Goal: Task Accomplishment & Management: Use online tool/utility

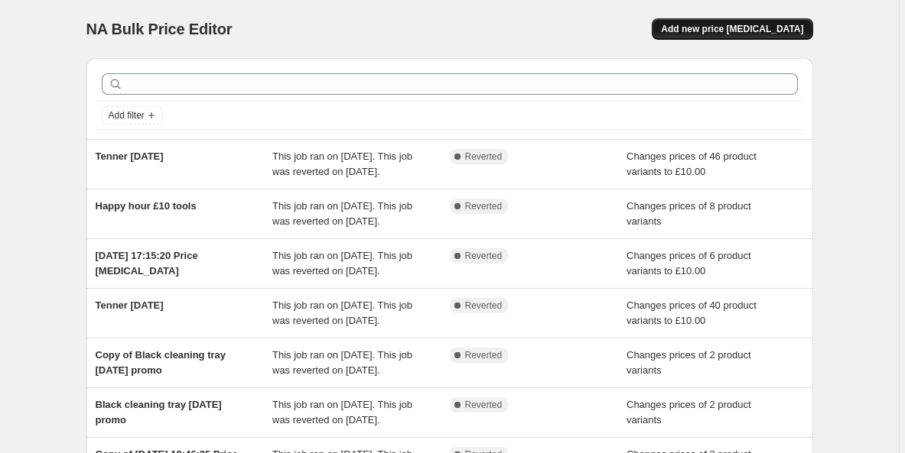
click at [738, 32] on span "Add new price [MEDICAL_DATA]" at bounding box center [732, 29] width 142 height 12
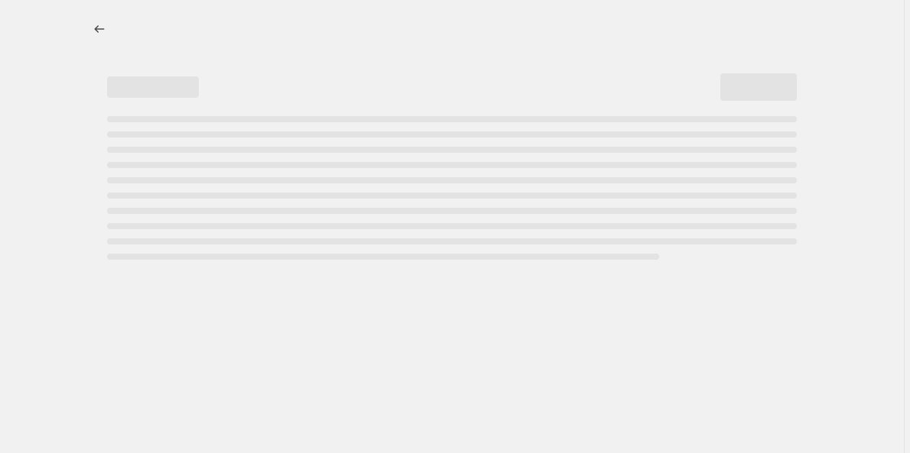
select select "percentage"
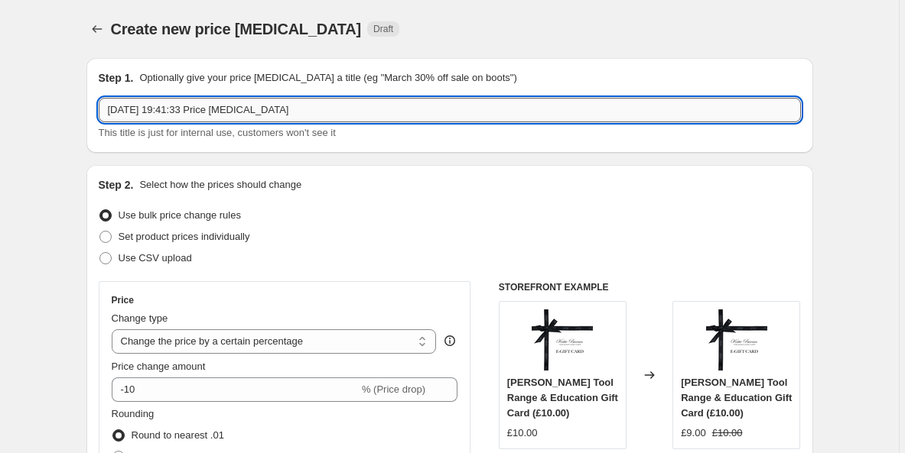
drag, startPoint x: 305, startPoint y: 120, endPoint x: 109, endPoint y: 111, distance: 196.7
click at [109, 111] on input "[DATE] 19:41:33 Price [MEDICAL_DATA]" at bounding box center [450, 110] width 702 height 24
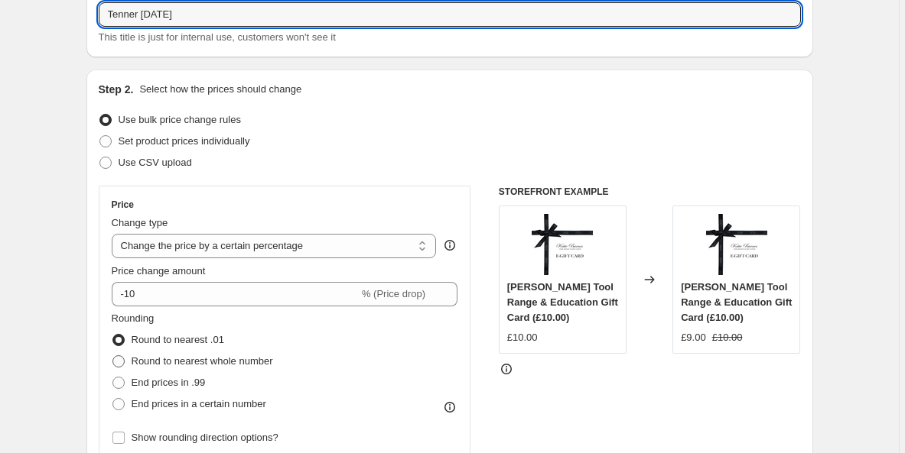
scroll to position [120, 0]
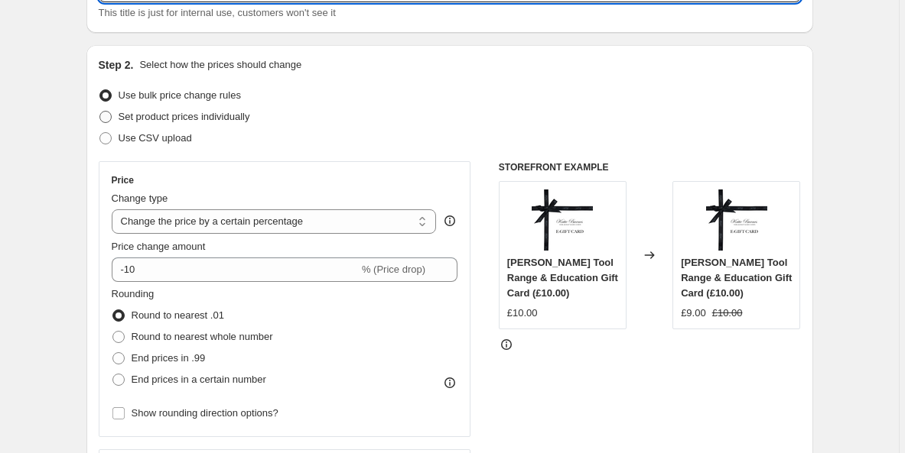
type input "Tenner [DATE]"
click at [141, 112] on span "Set product prices individually" at bounding box center [185, 116] width 132 height 11
click at [100, 112] on input "Set product prices individually" at bounding box center [99, 111] width 1 height 1
radio input "true"
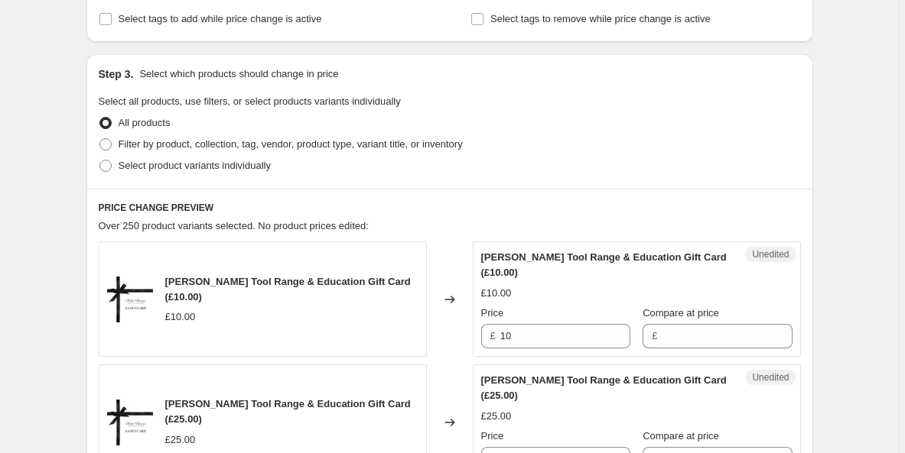
scroll to position [274, 0]
click at [164, 146] on span "Filter by product, collection, tag, vendor, product type, variant title, or inv…" at bounding box center [291, 143] width 344 height 11
click at [100, 138] on input "Filter by product, collection, tag, vendor, product type, variant title, or inv…" at bounding box center [99, 138] width 1 height 1
radio input "true"
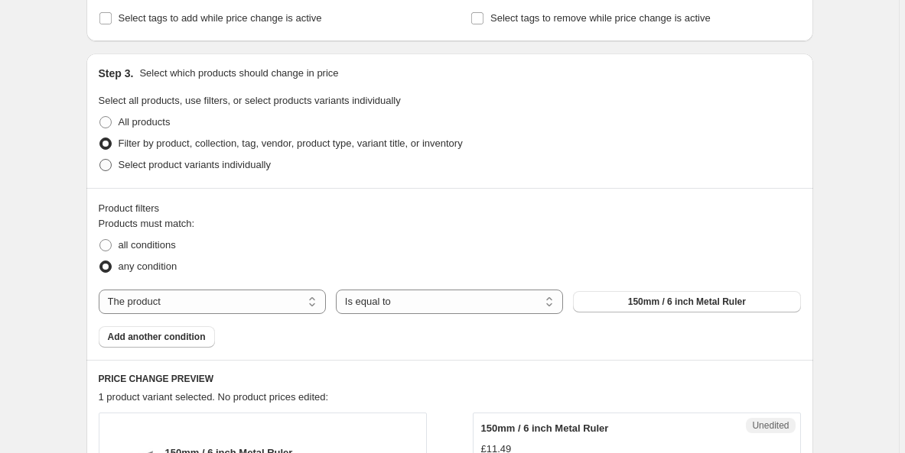
click at [155, 167] on span "Select product variants individually" at bounding box center [195, 164] width 152 height 11
click at [100, 160] on input "Select product variants individually" at bounding box center [99, 159] width 1 height 1
radio input "true"
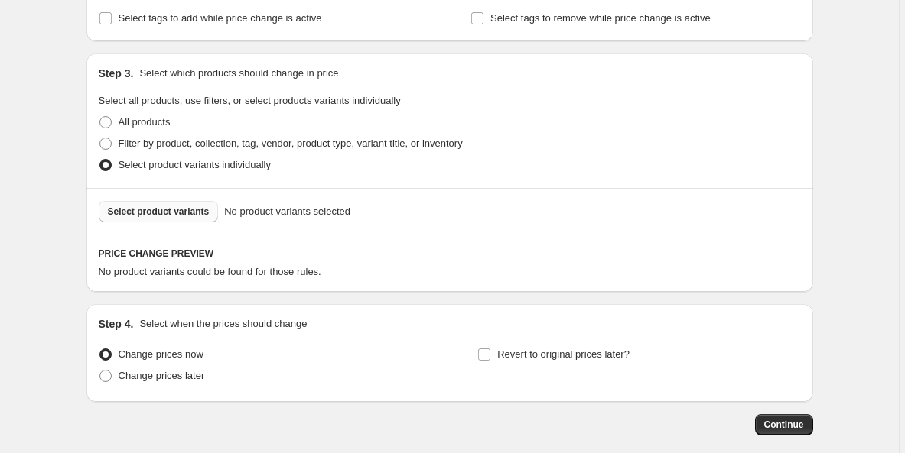
click at [164, 212] on span "Select product variants" at bounding box center [159, 212] width 102 height 12
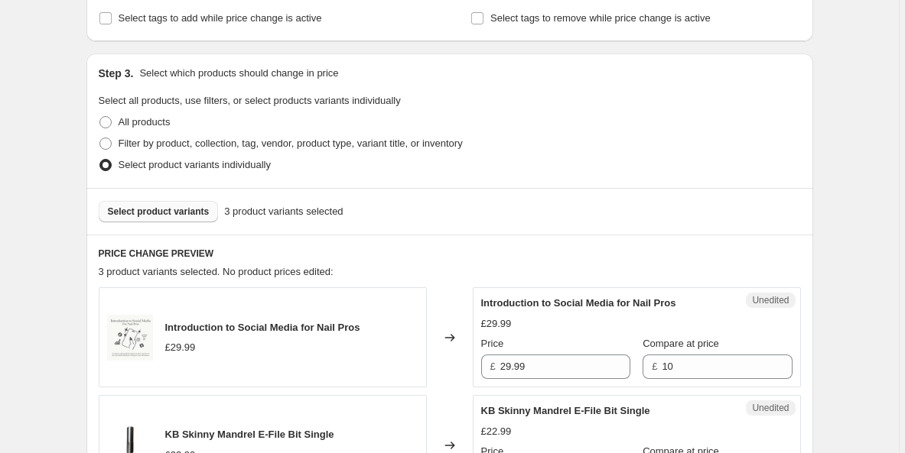
click at [164, 220] on button "Select product variants" at bounding box center [159, 211] width 120 height 21
click at [119, 216] on span "Select product variants" at bounding box center [159, 212] width 102 height 12
click at [161, 222] on button "Select product variants" at bounding box center [159, 211] width 120 height 21
click at [183, 219] on button "Select product variants" at bounding box center [159, 211] width 120 height 21
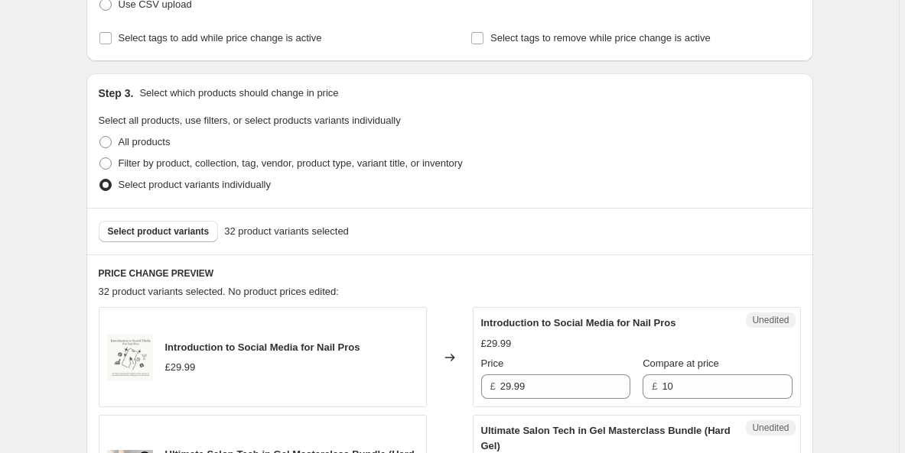
scroll to position [147, 0]
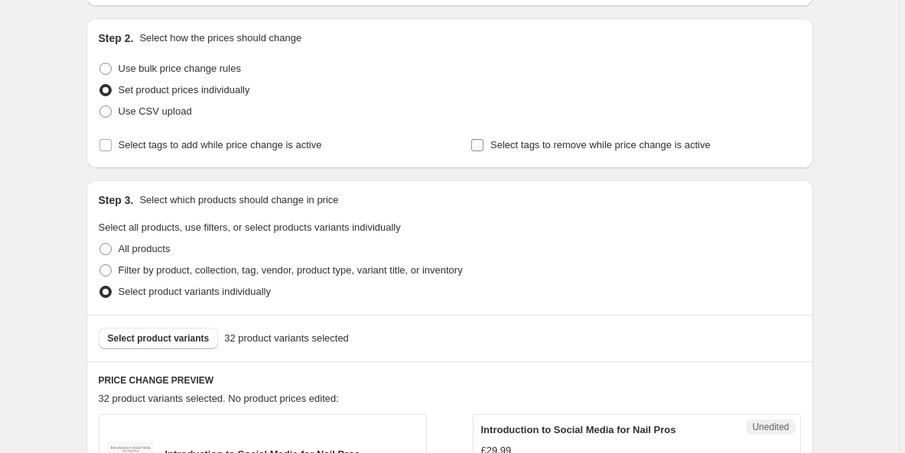
click at [505, 151] on span "Select tags to remove while price change is active" at bounding box center [600, 145] width 220 height 15
click at [483, 151] on input "Select tags to remove while price change is active" at bounding box center [477, 145] width 12 height 12
checkbox input "true"
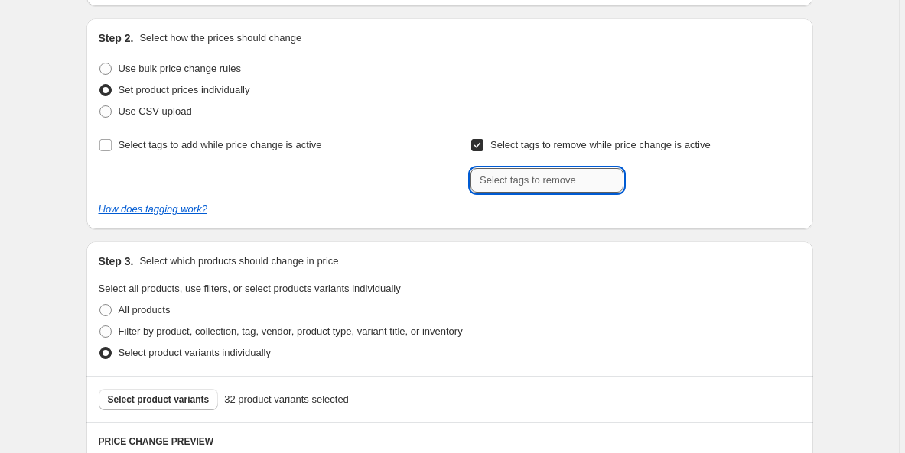
click at [511, 186] on input "text" at bounding box center [546, 180] width 153 height 24
type input "discount applicable"
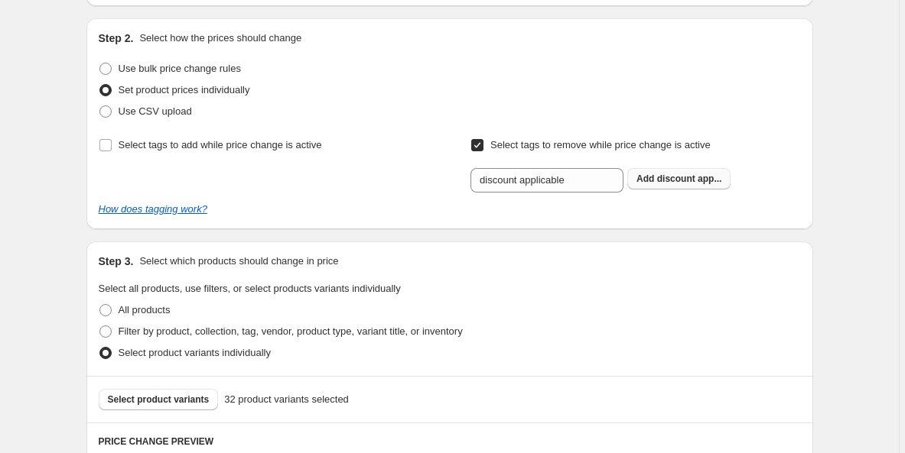
click at [681, 172] on button "Add discount app..." at bounding box center [678, 178] width 103 height 21
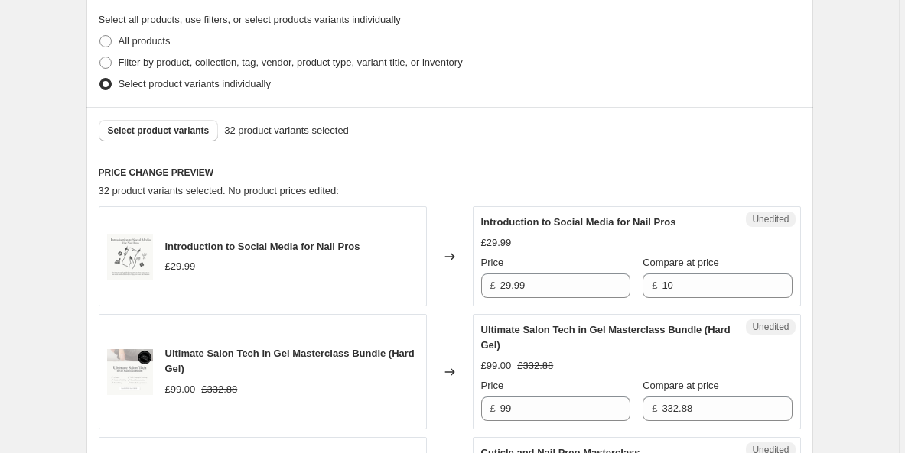
scroll to position [443, 0]
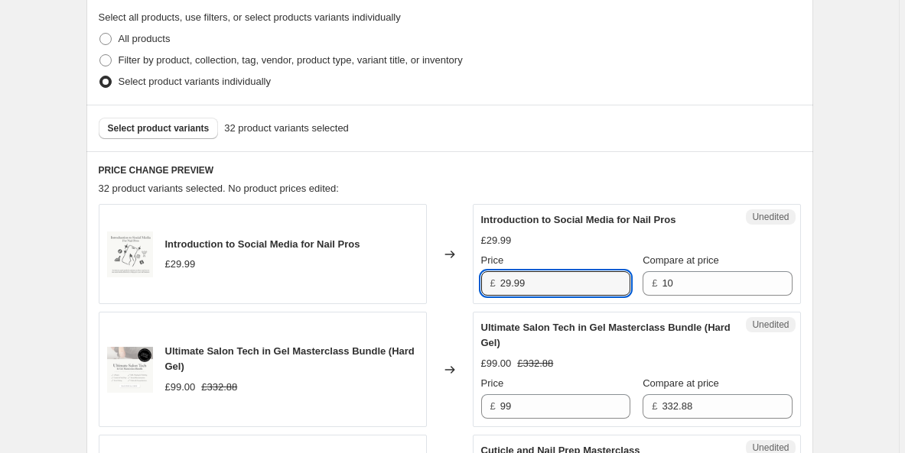
drag, startPoint x: 554, startPoint y: 279, endPoint x: 482, endPoint y: 259, distance: 75.3
click at [487, 259] on div "Price £ 29.99" at bounding box center [555, 274] width 149 height 43
type input "10"
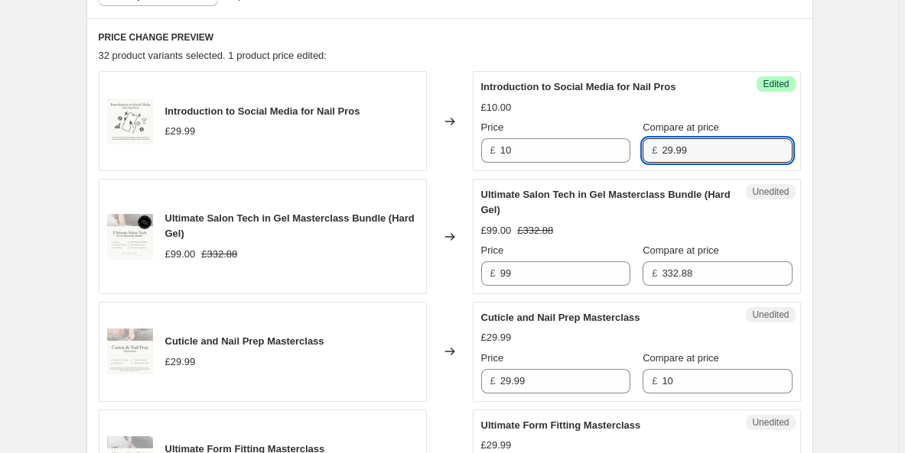
scroll to position [599, 0]
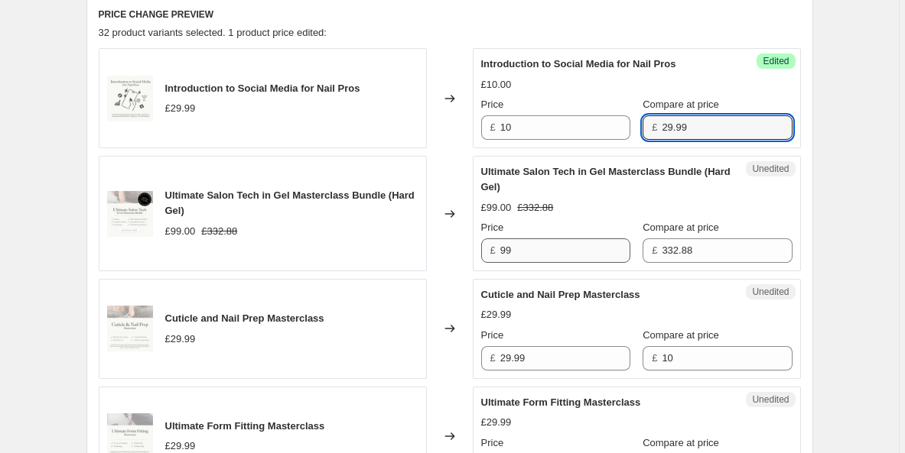
type input "29.99"
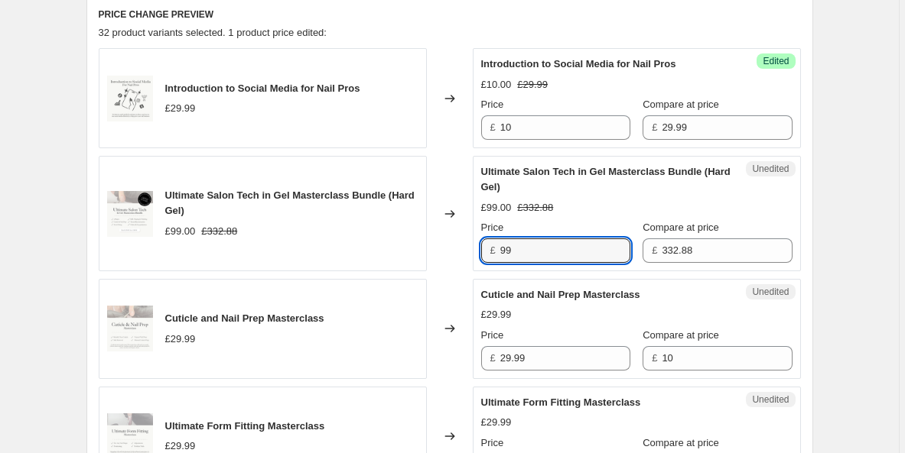
drag, startPoint x: 575, startPoint y: 251, endPoint x: 488, endPoint y: 243, distance: 87.5
click at [489, 243] on div "£ 99" at bounding box center [555, 251] width 149 height 24
type input "10"
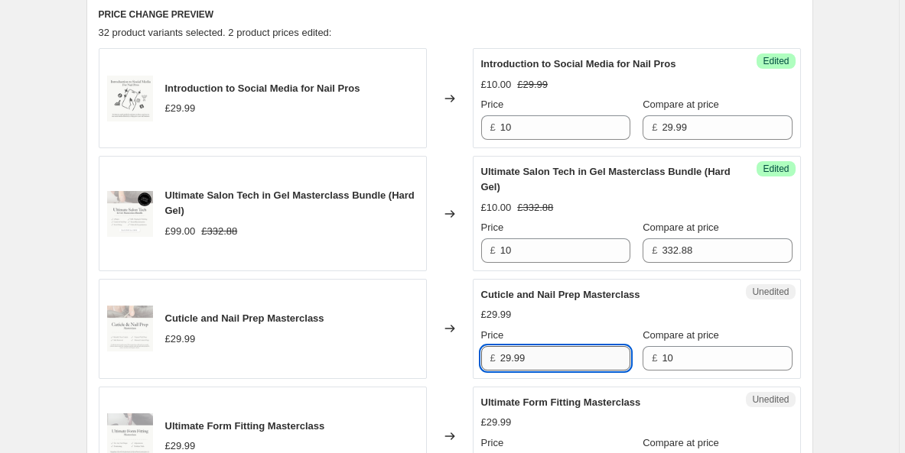
click at [545, 356] on input "29.99" at bounding box center [565, 358] width 130 height 24
drag, startPoint x: 549, startPoint y: 361, endPoint x: 475, endPoint y: 349, distance: 75.1
click at [475, 349] on div "Unedited Cuticle and Nail Prep Masterclass £29.99 Price £ 29.99 Compare at pric…" at bounding box center [637, 329] width 328 height 100
type input "10"
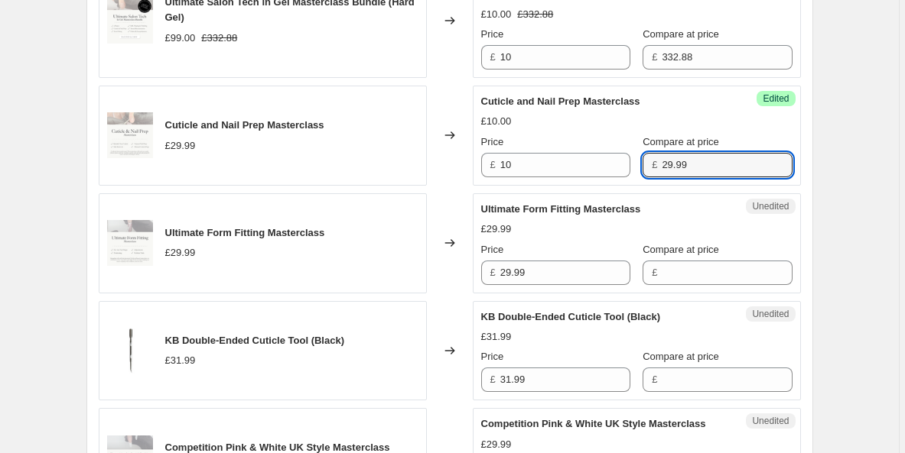
scroll to position [794, 0]
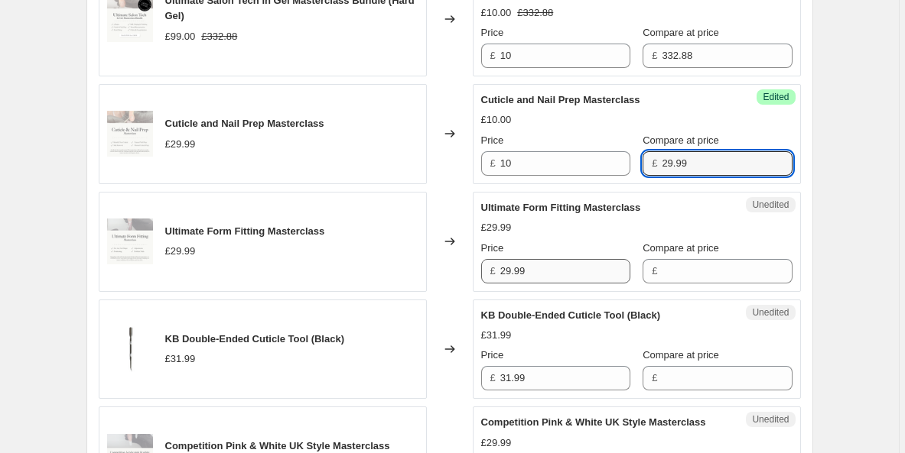
type input "29.99"
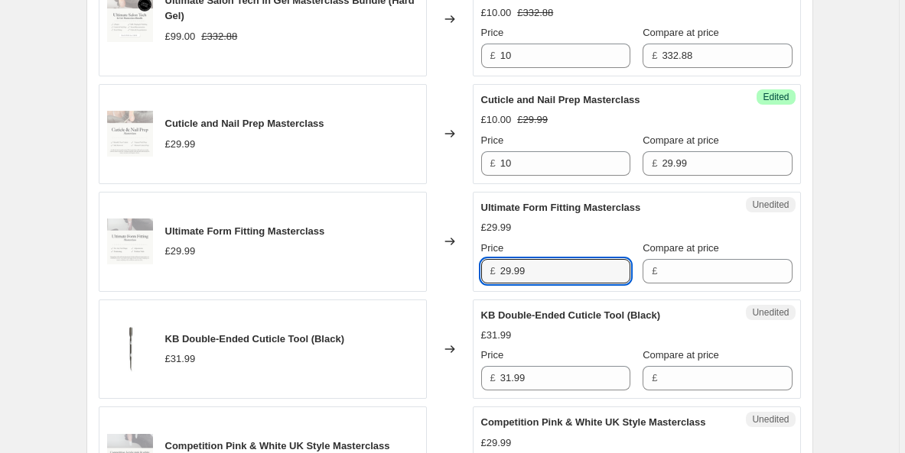
drag, startPoint x: 542, startPoint y: 279, endPoint x: 451, endPoint y: 265, distance: 92.2
click at [454, 265] on div "Ultimate Form Fitting Masterclass £29.99 Changed to Unedited Ultimate Form Fitt…" at bounding box center [450, 242] width 702 height 100
type input "10"
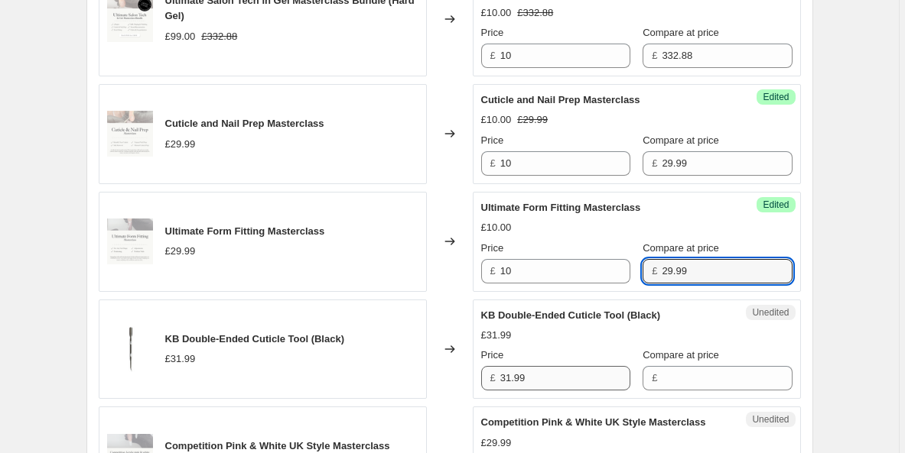
type input "29.99"
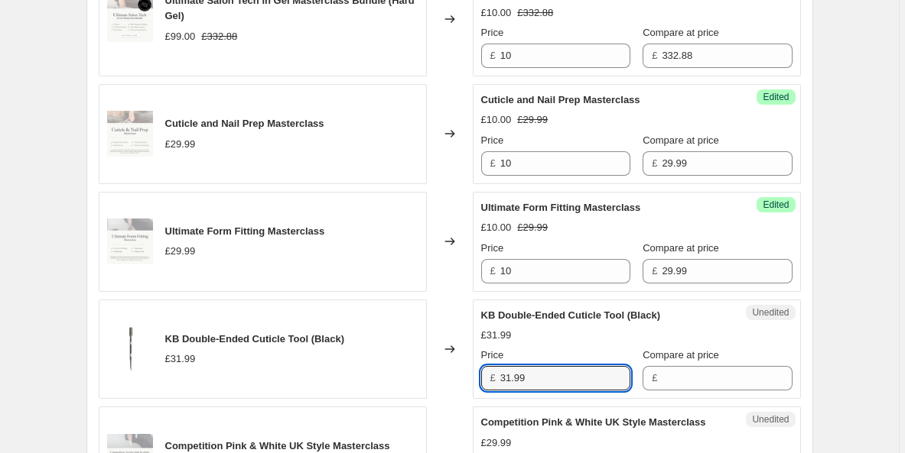
drag, startPoint x: 543, startPoint y: 379, endPoint x: 480, endPoint y: 372, distance: 63.1
click at [480, 372] on div "Unedited KB Double-Ended Cuticle Tool (Black) £31.99 Price £ 31.99 Compare at p…" at bounding box center [637, 350] width 328 height 100
type input "10"
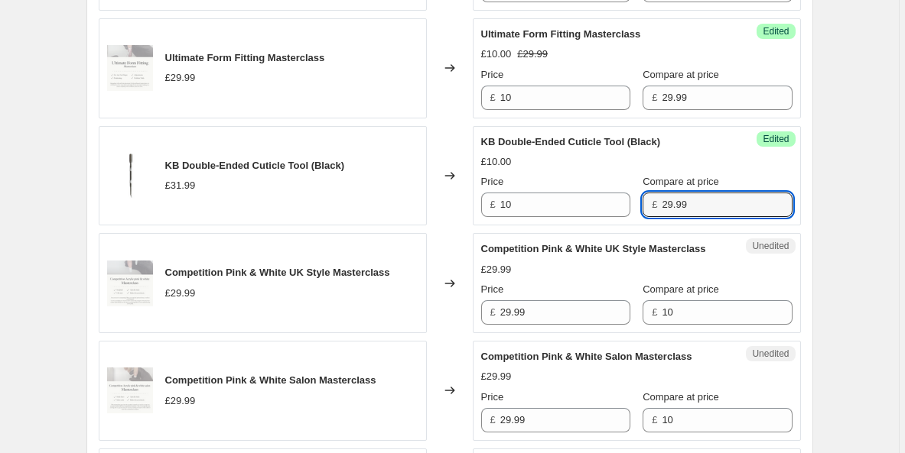
scroll to position [986, 0]
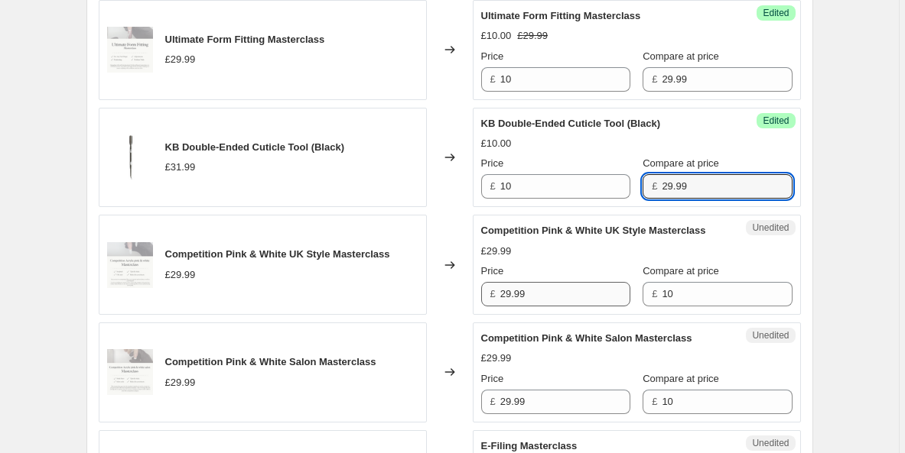
type input "29.99"
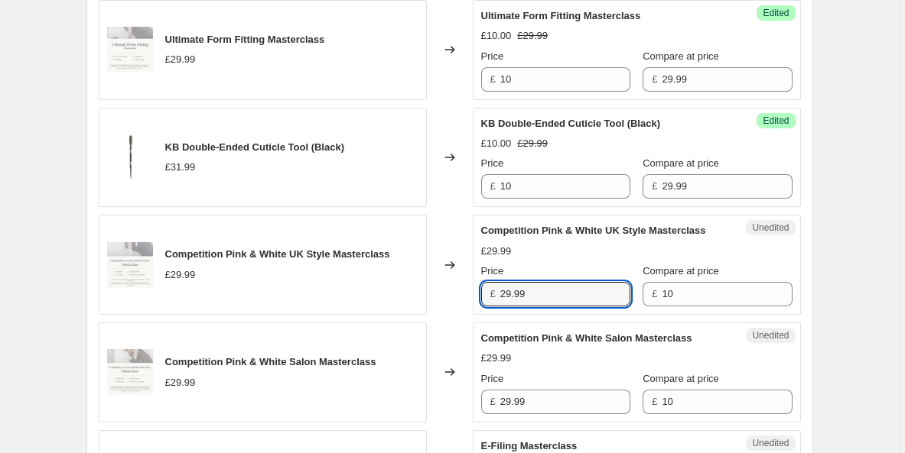
drag, startPoint x: 531, startPoint y: 297, endPoint x: 440, endPoint y: 288, distance: 91.5
click at [440, 288] on div "Competition Pink & White UK Style Masterclass £29.99 Changed to Unedited Compet…" at bounding box center [450, 265] width 702 height 100
type input "10"
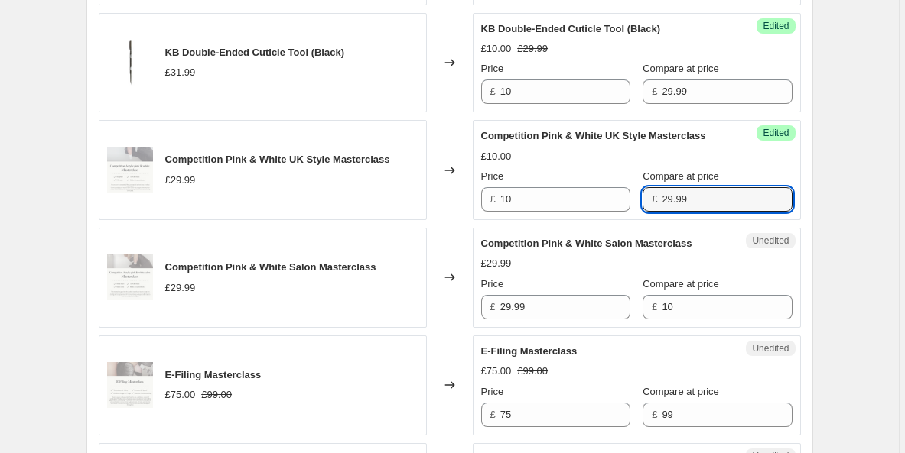
scroll to position [1112, 0]
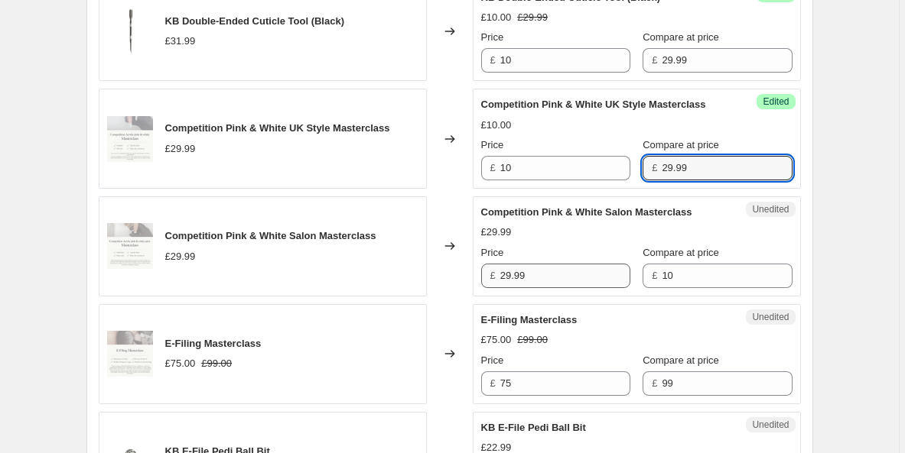
type input "29.99"
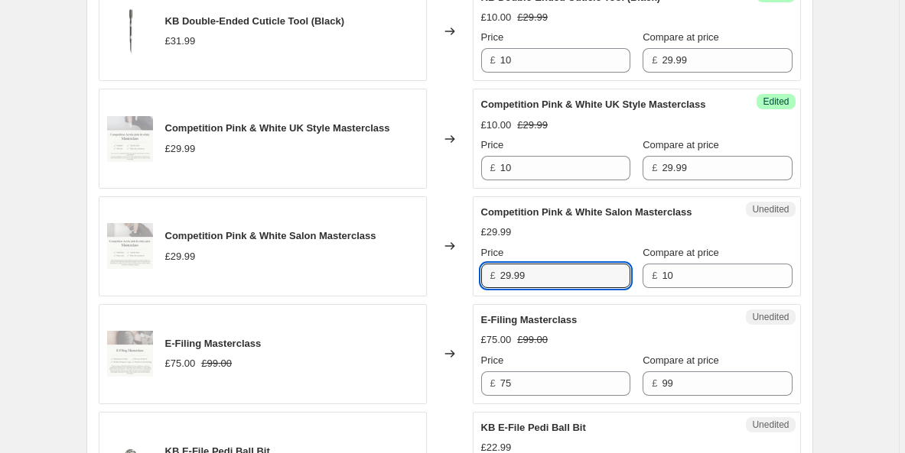
drag, startPoint x: 538, startPoint y: 271, endPoint x: 399, endPoint y: 264, distance: 138.6
click at [399, 264] on div "Competition Pink & White Salon Masterclass £29.99 Changed to Unedited Competiti…" at bounding box center [450, 247] width 702 height 100
type input "10"
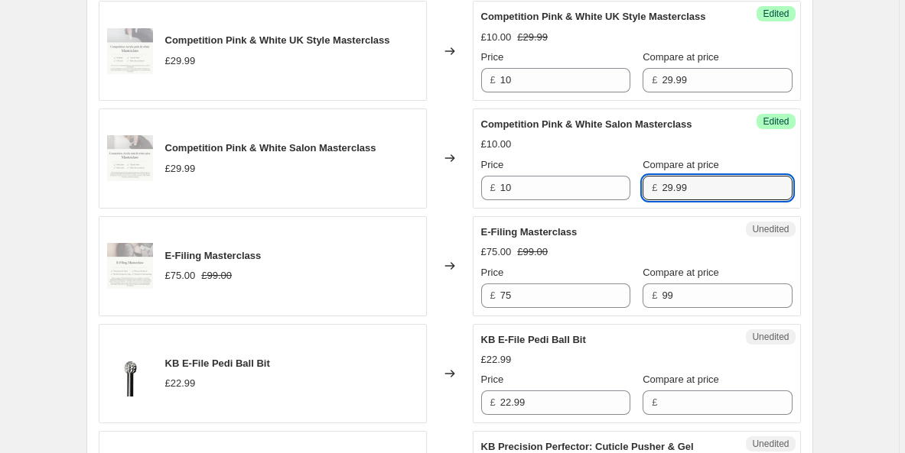
scroll to position [1255, 0]
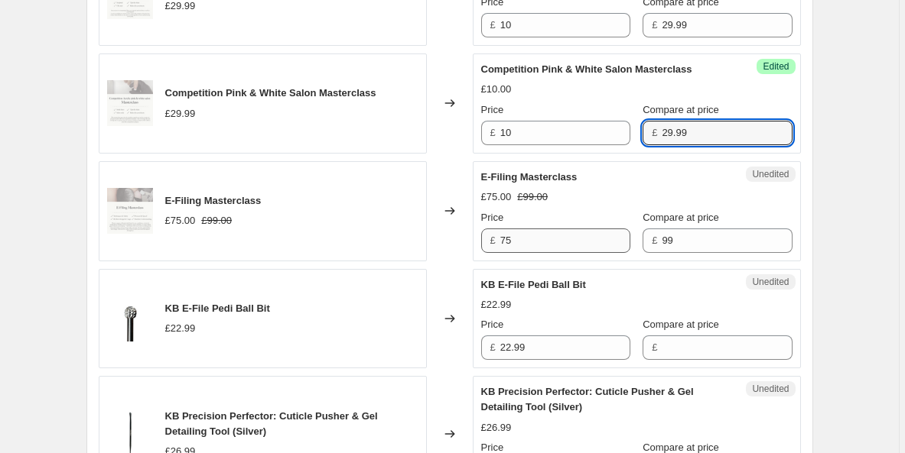
type input "29.99"
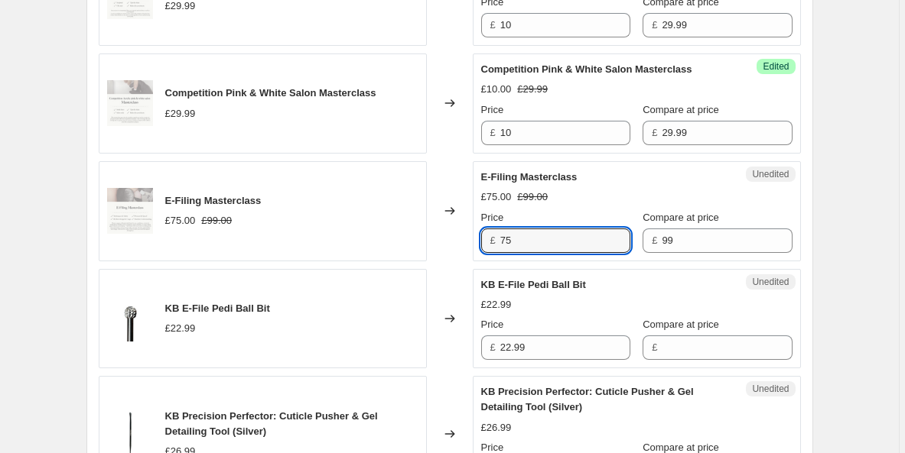
drag, startPoint x: 515, startPoint y: 241, endPoint x: 476, endPoint y: 232, distance: 40.1
click at [476, 232] on div "Unedited E-Filing Masterclass £75.00 £99.00 Price £ 75 Compare at price £ 99" at bounding box center [637, 211] width 328 height 100
type input "10"
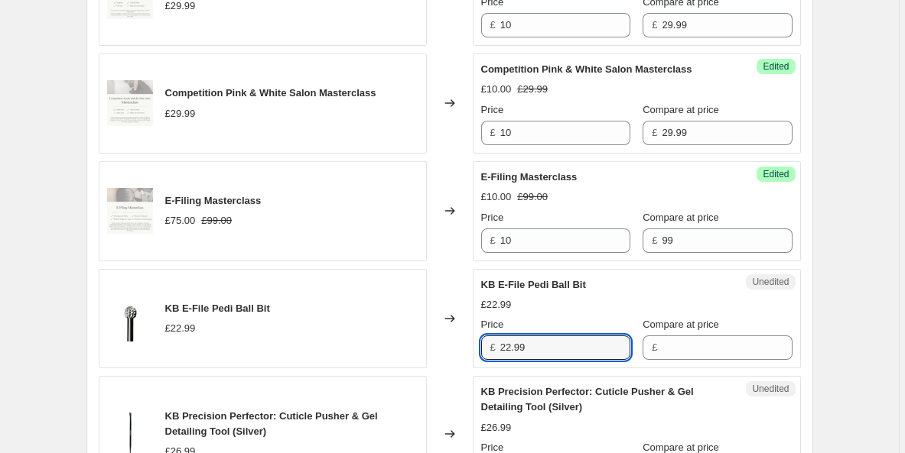
drag, startPoint x: 544, startPoint y: 346, endPoint x: 485, endPoint y: 335, distance: 59.8
click at [486, 335] on div "Price £ 22.99" at bounding box center [555, 338] width 149 height 43
type input "10"
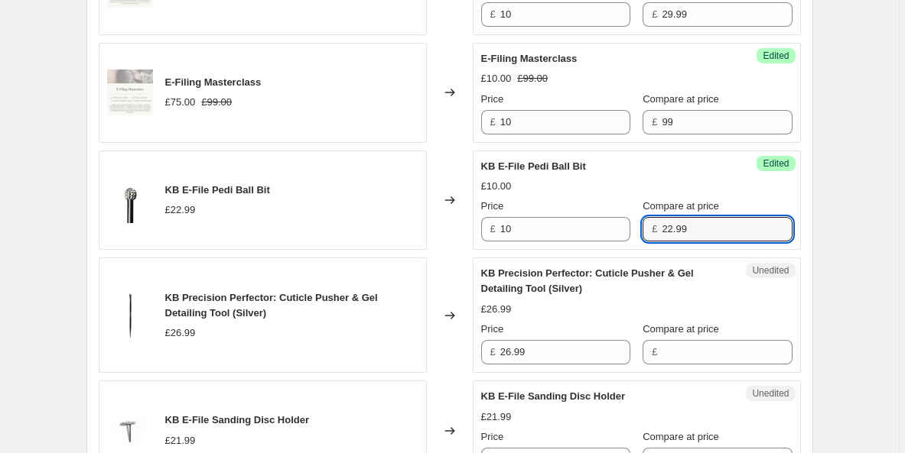
scroll to position [1471, 0]
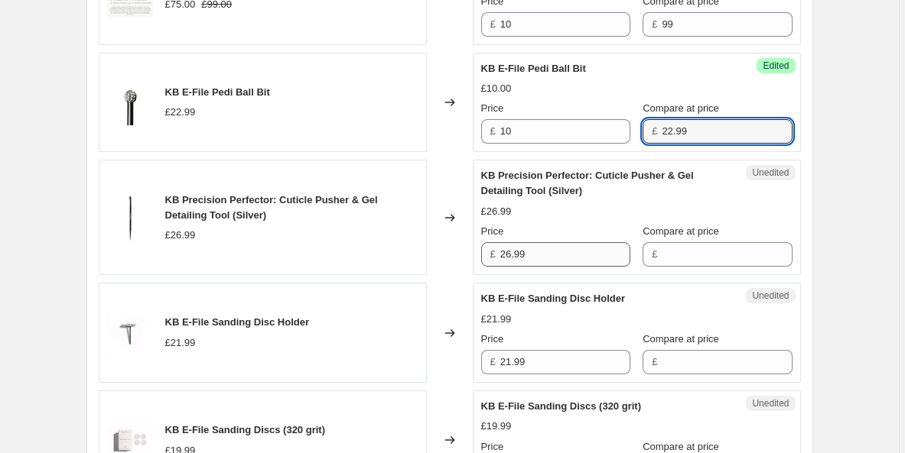
type input "22.99"
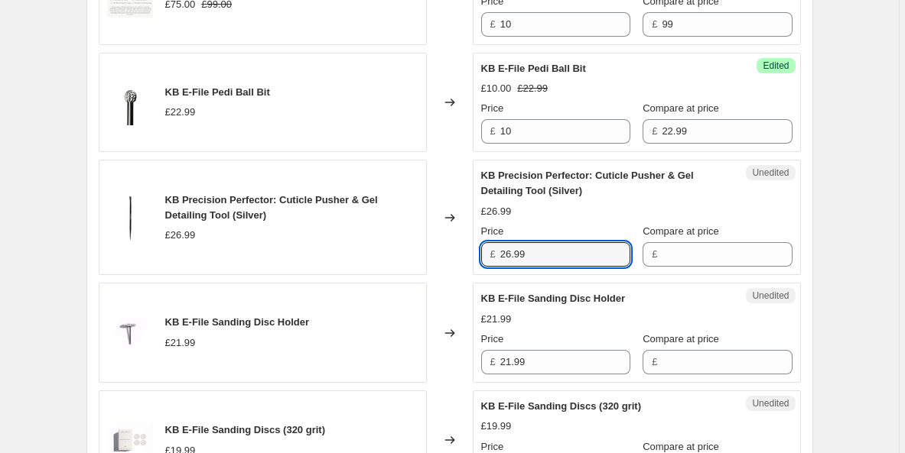
drag, startPoint x: 548, startPoint y: 255, endPoint x: 476, endPoint y: 254, distance: 71.1
click at [478, 254] on div "Unedited KB Precision Perfector: Cuticle Pusher & Gel Detailing Tool (Silver) £…" at bounding box center [637, 217] width 328 height 115
type input "10"
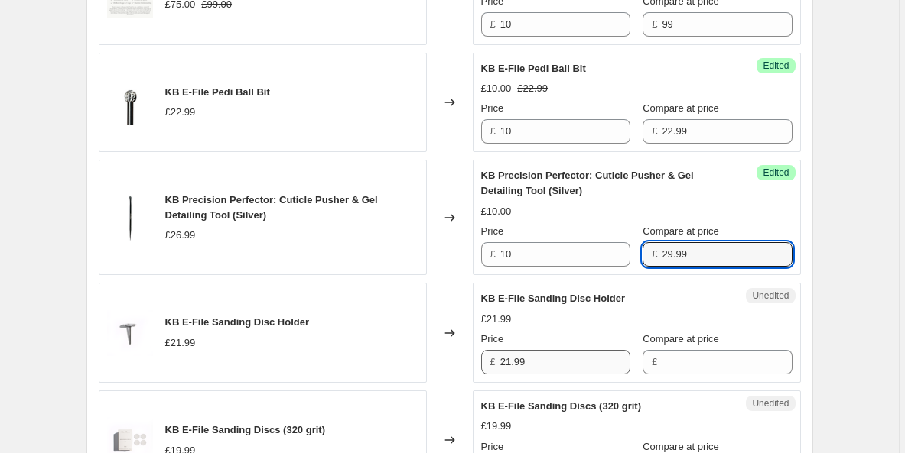
type input "29.99"
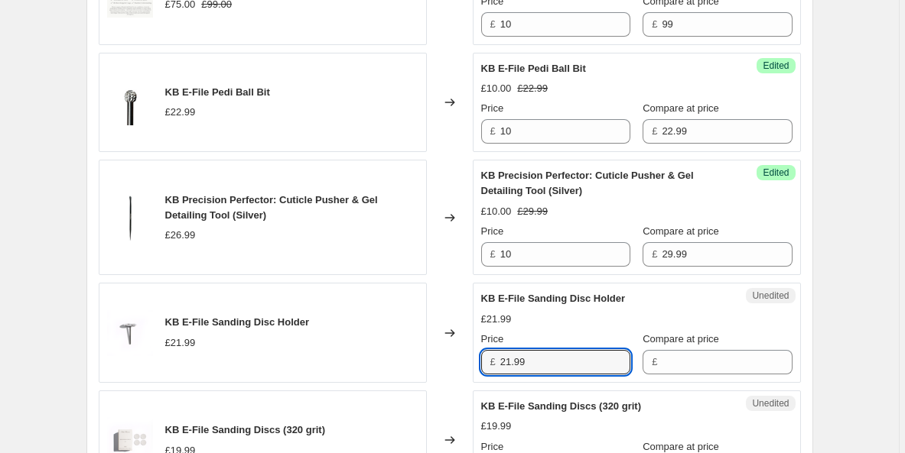
drag, startPoint x: 533, startPoint y: 367, endPoint x: 459, endPoint y: 353, distance: 75.4
click at [459, 353] on div "KB E-File Sanding Disc Holder £21.99 Changed to Unedited KB E-File Sanding Disc…" at bounding box center [450, 333] width 702 height 100
type input "10"
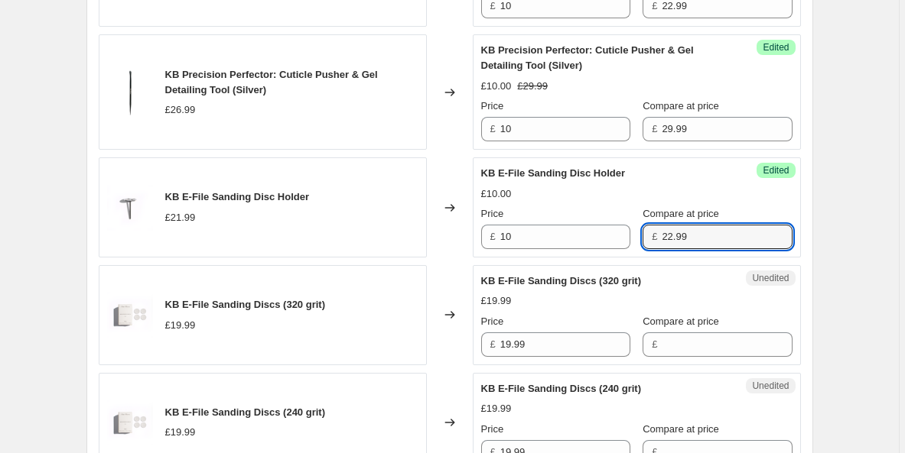
scroll to position [1604, 0]
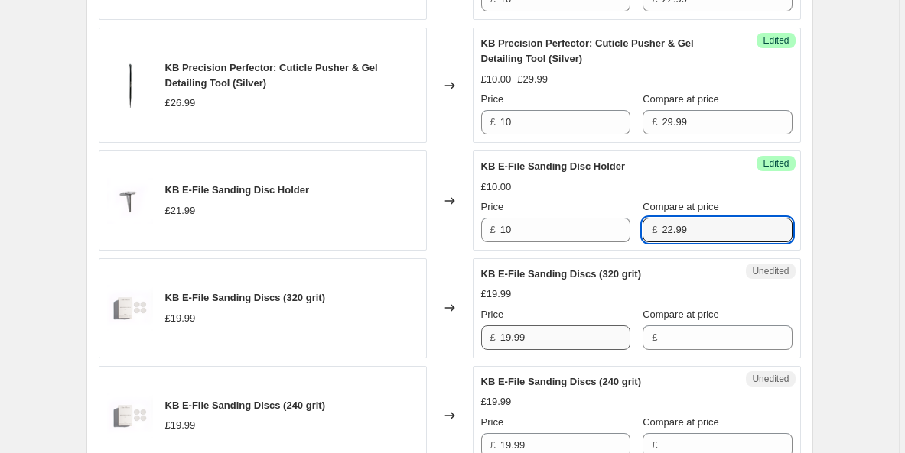
type input "22.99"
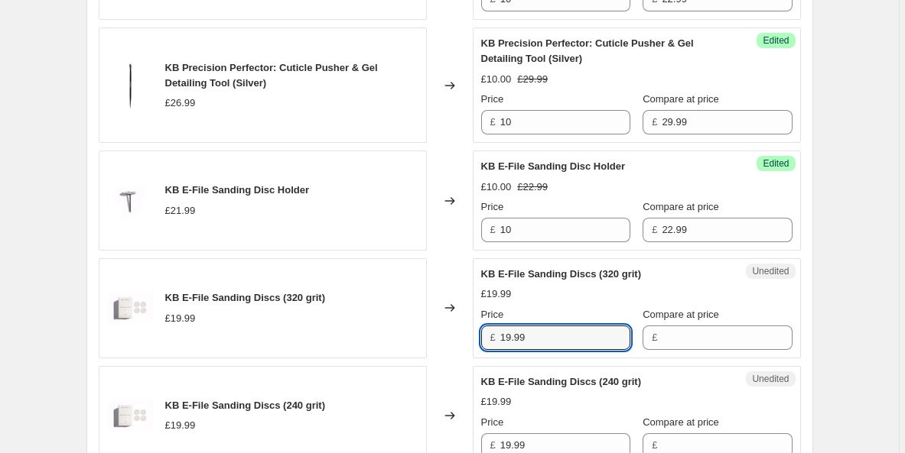
drag, startPoint x: 534, startPoint y: 337, endPoint x: 451, endPoint y: 314, distance: 85.7
click at [451, 314] on div "KB E-File Sanding Discs (320 grit) £19.99 Changed to Unedited KB E-File Sanding…" at bounding box center [450, 308] width 702 height 100
type input "10"
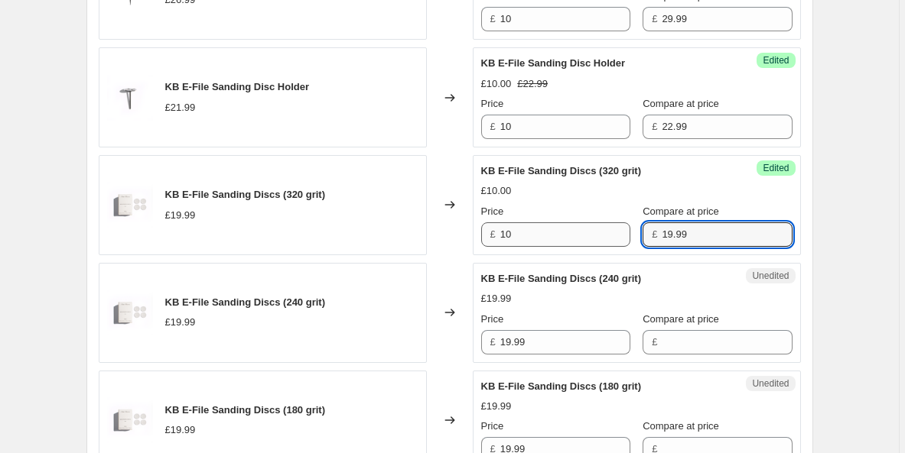
scroll to position [1739, 0]
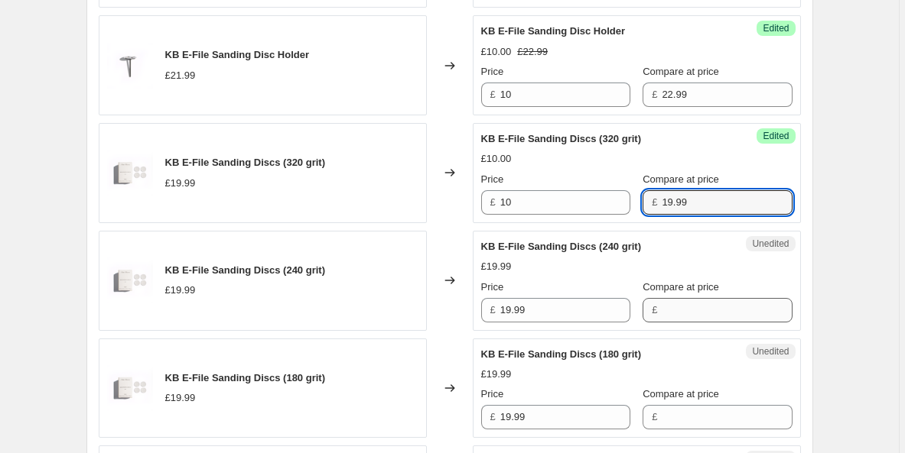
type input "19.99"
click at [666, 310] on input "Compare at price" at bounding box center [726, 310] width 130 height 24
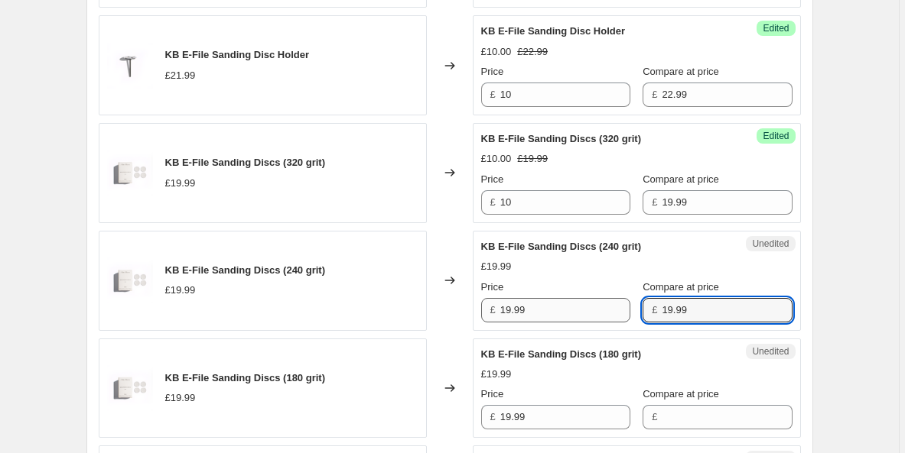
type input "19.99"
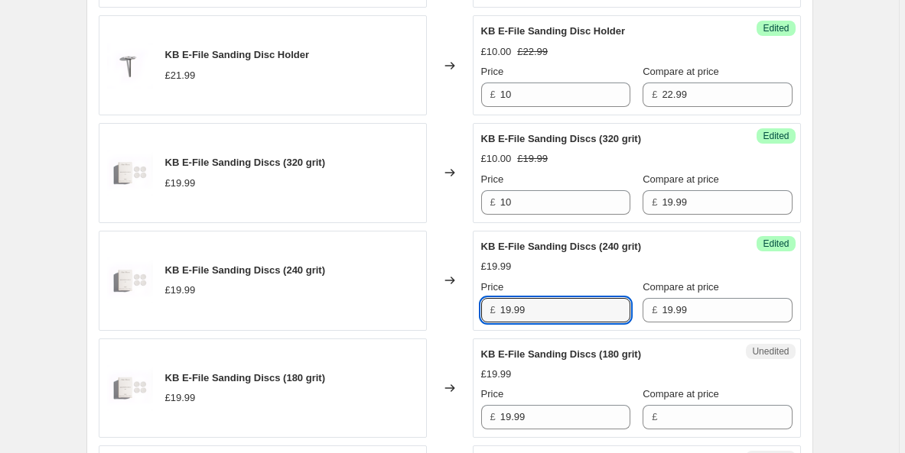
drag, startPoint x: 580, startPoint y: 321, endPoint x: 494, endPoint y: 301, distance: 88.7
click at [494, 301] on div "£ 19.99" at bounding box center [555, 310] width 149 height 24
type input "10"
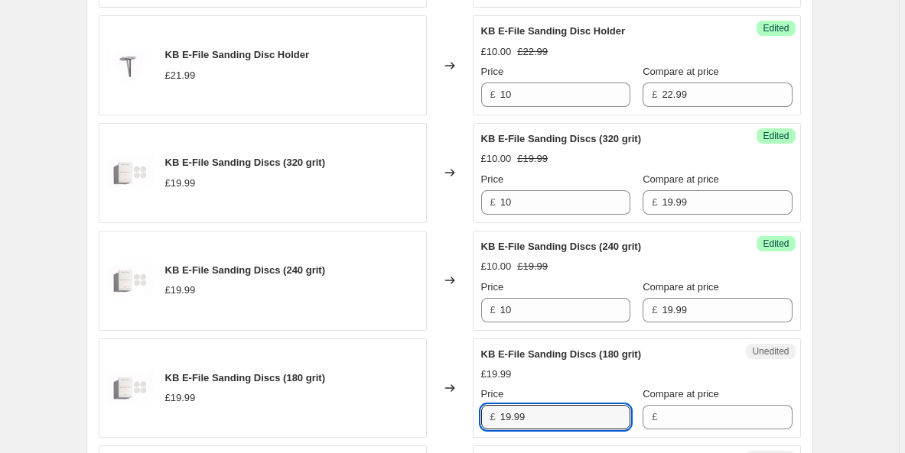
drag, startPoint x: 540, startPoint y: 413, endPoint x: 451, endPoint y: 388, distance: 92.0
click at [455, 392] on div "KB E-File Sanding Discs (180 grit) £19.99 Changed to Unedited KB E-File Sanding…" at bounding box center [450, 389] width 702 height 100
type input "10"
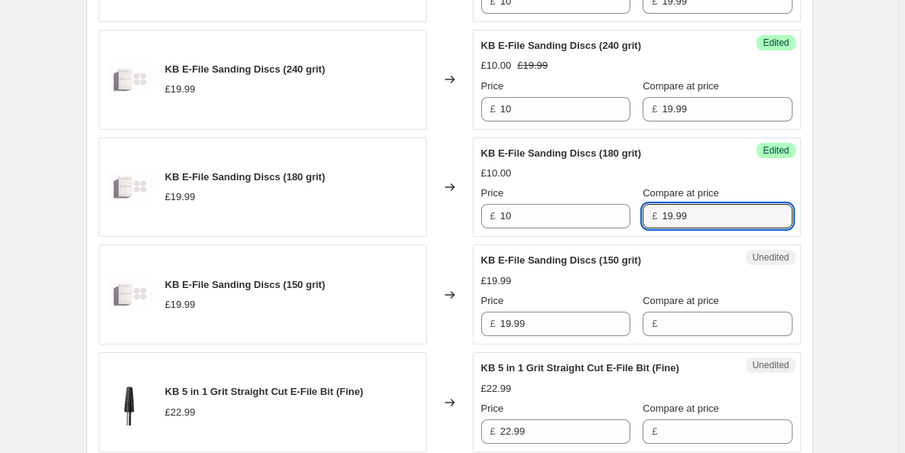
scroll to position [1950, 0]
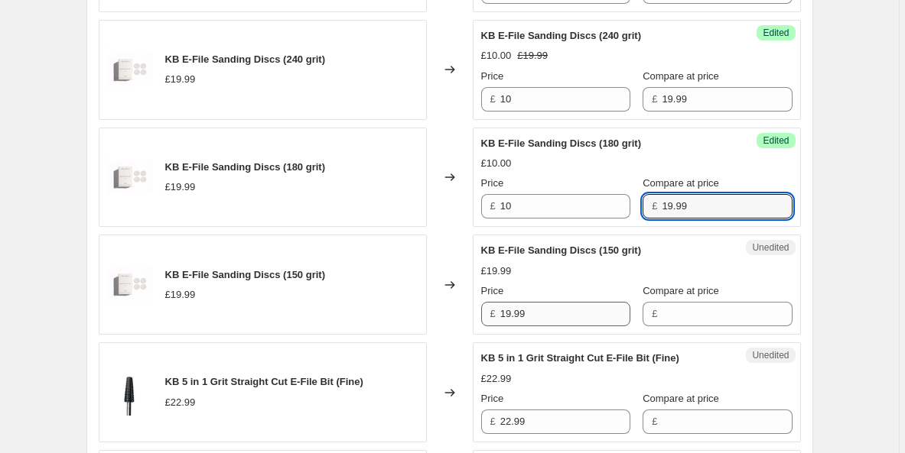
type input "19.99"
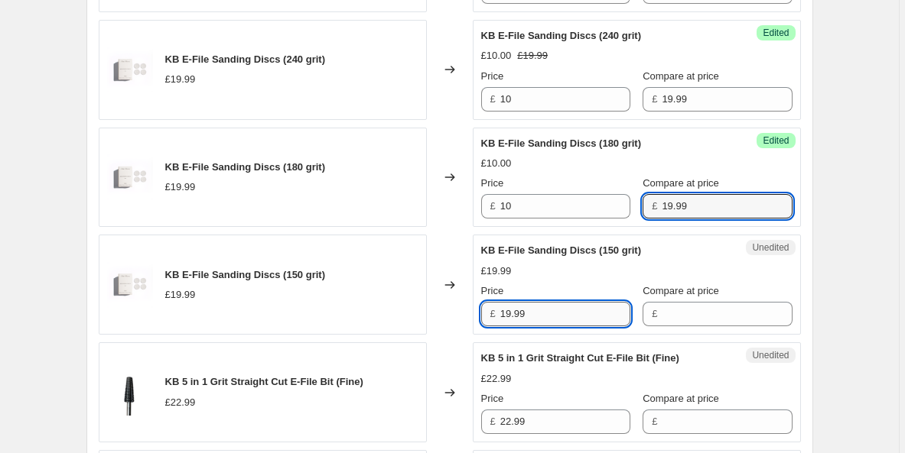
click at [524, 310] on input "19.99" at bounding box center [565, 314] width 130 height 24
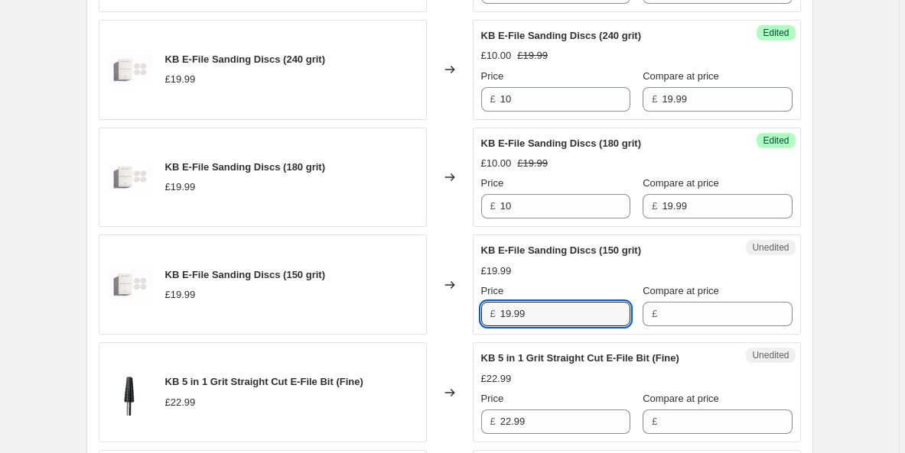
drag, startPoint x: 558, startPoint y: 309, endPoint x: 464, endPoint y: 309, distance: 94.1
click at [464, 309] on div "KB E-File Sanding Discs (150 grit) £19.99 Changed to Unedited KB E-File Sanding…" at bounding box center [450, 285] width 702 height 100
type input "10"
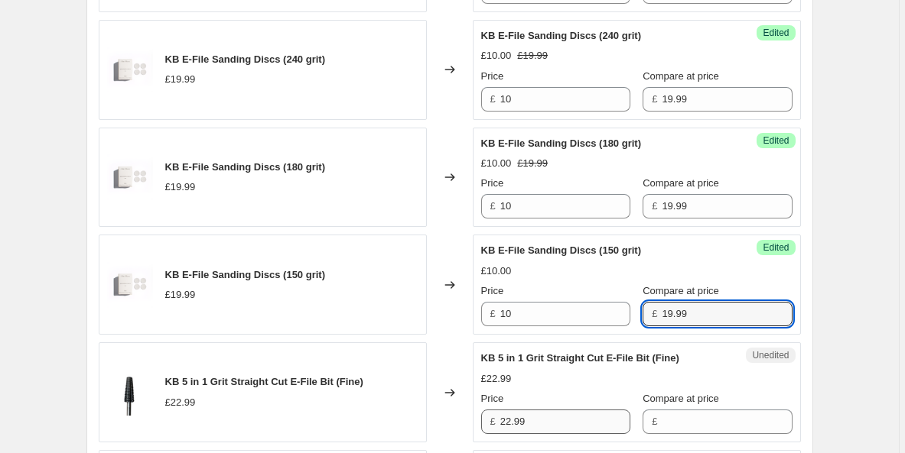
type input "19.99"
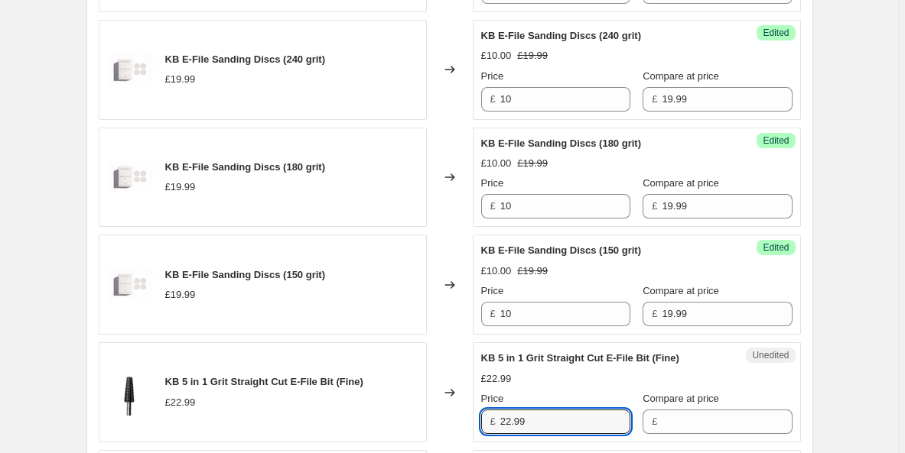
drag, startPoint x: 538, startPoint y: 418, endPoint x: 468, endPoint y: 408, distance: 70.3
click at [468, 408] on div "KB 5 in 1 Grit Straight Cut E-File Bit (Fine) £22.99 Changed to Unedited KB 5 i…" at bounding box center [450, 393] width 702 height 100
type input "10"
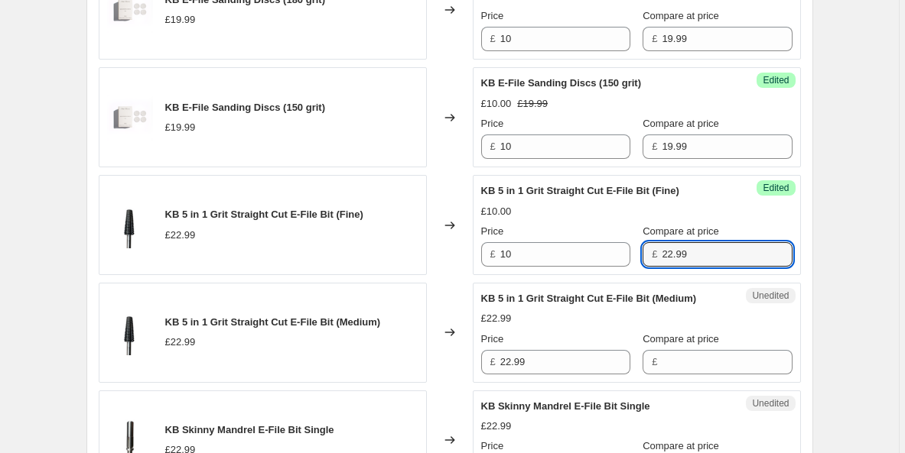
scroll to position [2133, 0]
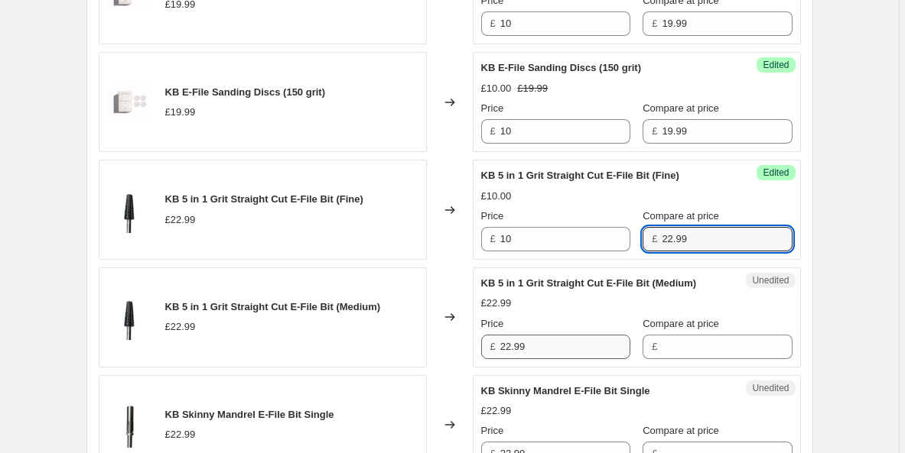
type input "22.99"
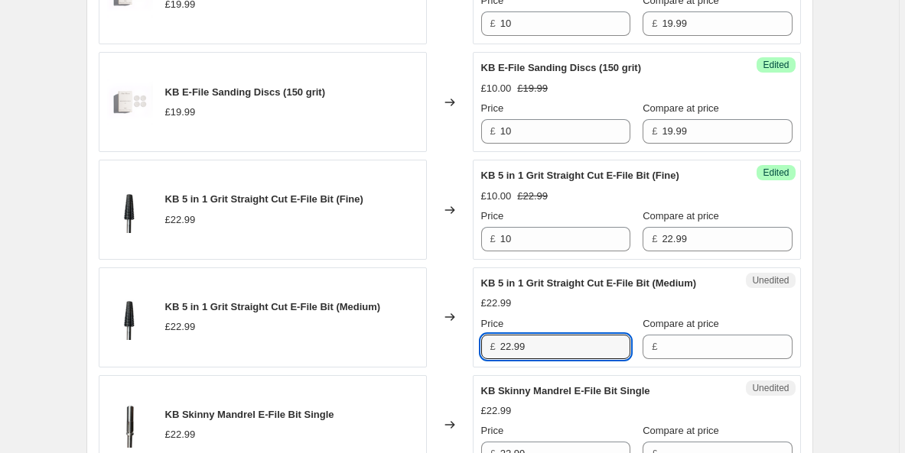
drag, startPoint x: 546, startPoint y: 347, endPoint x: 448, endPoint y: 332, distance: 99.1
click at [451, 334] on div "KB 5 in 1 Grit Straight Cut E-File Bit (Medium) £22.99 Changed to Unedited KB 5…" at bounding box center [450, 318] width 702 height 100
type input "10"
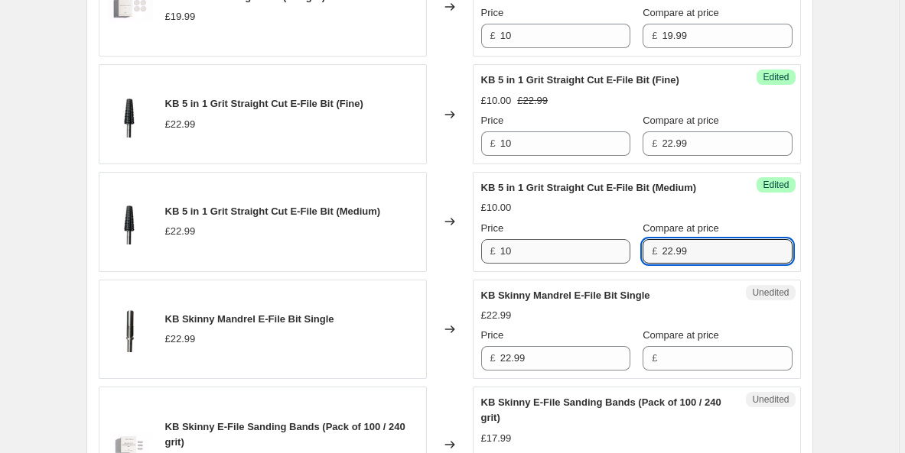
scroll to position [2235, 0]
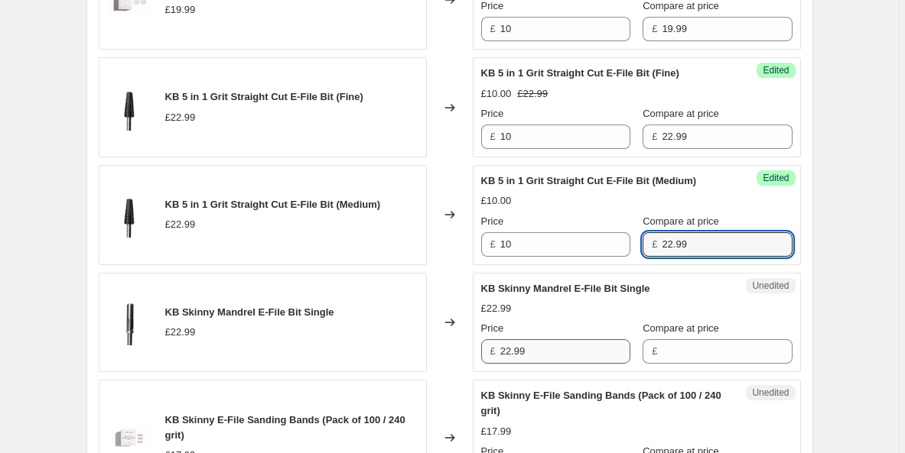
type input "22.99"
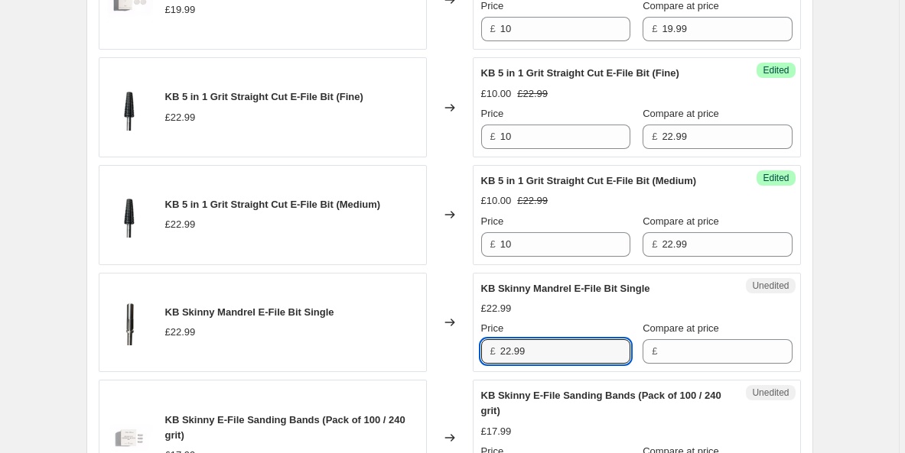
drag, startPoint x: 528, startPoint y: 355, endPoint x: 483, endPoint y: 339, distance: 47.9
click at [483, 339] on div "Unedited KB Skinny Mandrel E-File Bit Single £22.99 Price £ 22.99 Compare at pr…" at bounding box center [637, 323] width 328 height 100
type input "10"
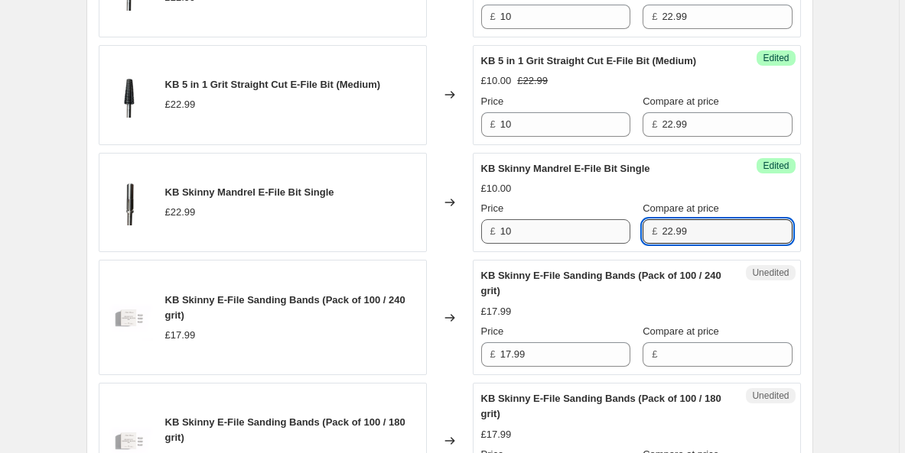
scroll to position [2371, 0]
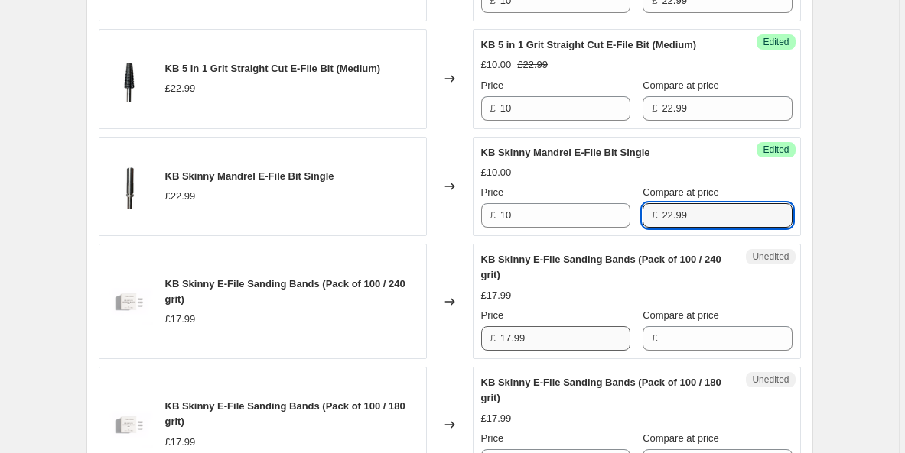
type input "22.99"
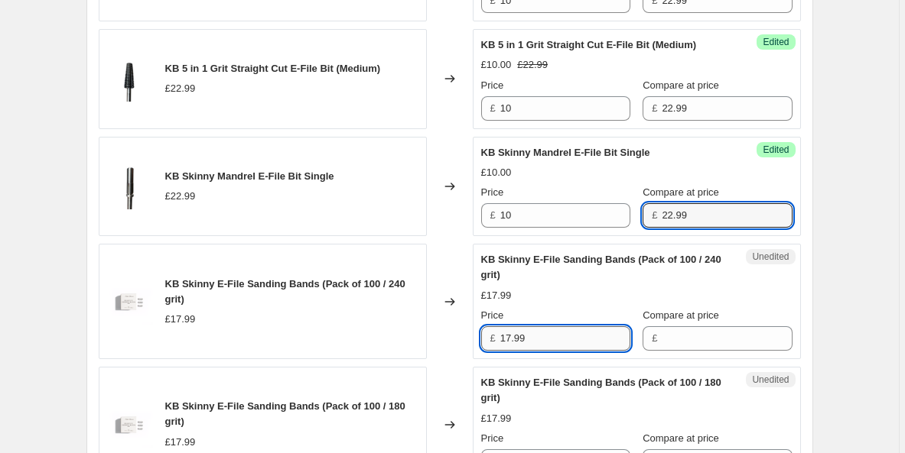
click at [537, 333] on input "17.99" at bounding box center [565, 339] width 130 height 24
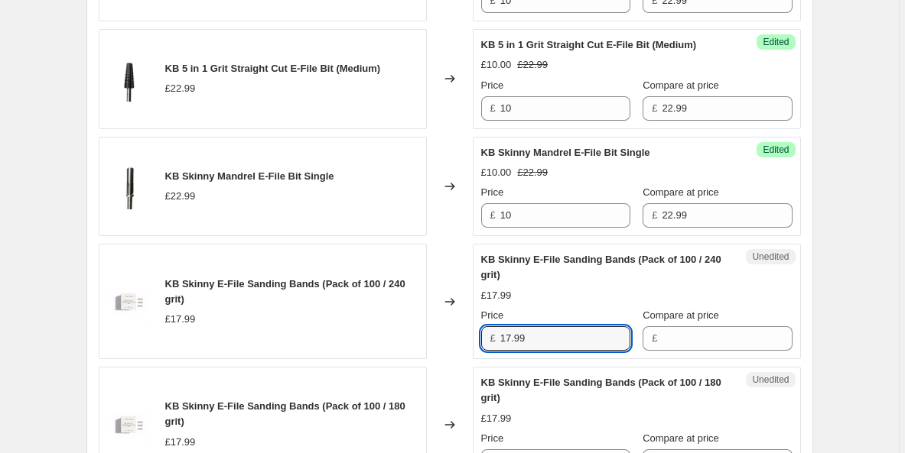
drag, startPoint x: 534, startPoint y: 336, endPoint x: 470, endPoint y: 335, distance: 64.3
click at [470, 335] on div "KB Skinny E-File Sanding Bands (Pack of 100 / 240 grit) £17.99 Changed to Unedi…" at bounding box center [450, 301] width 702 height 115
type input "2"
type input "10"
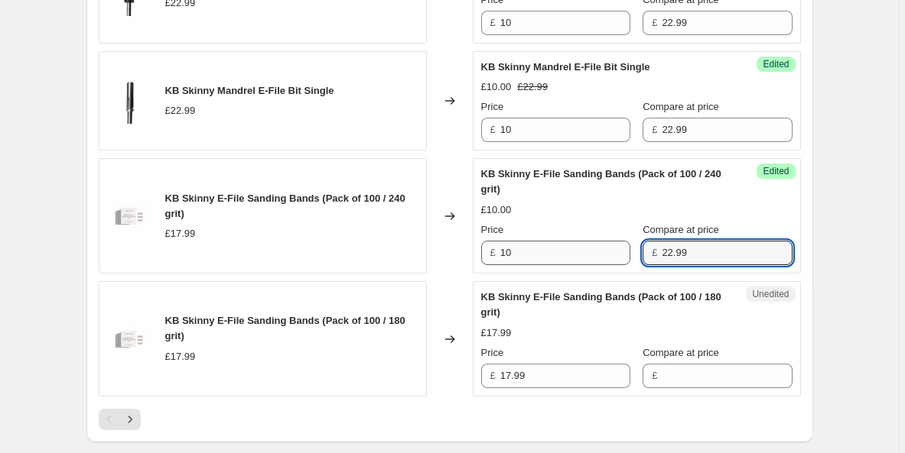
scroll to position [2481, 0]
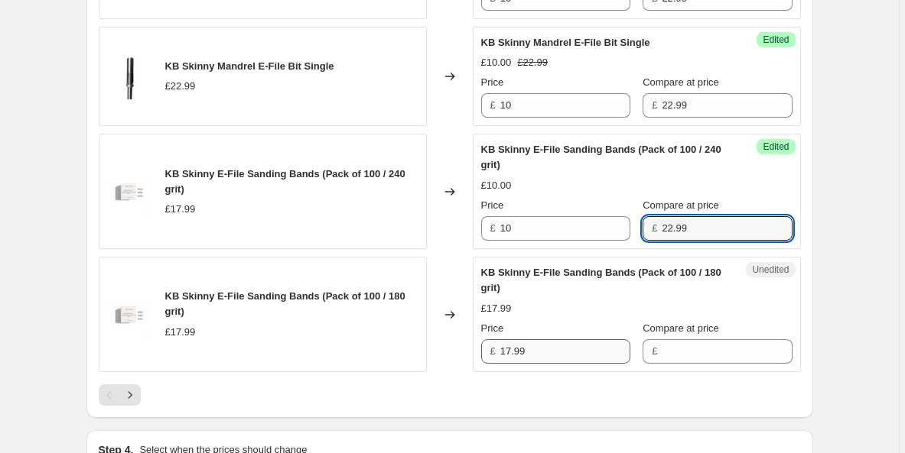
type input "22.99"
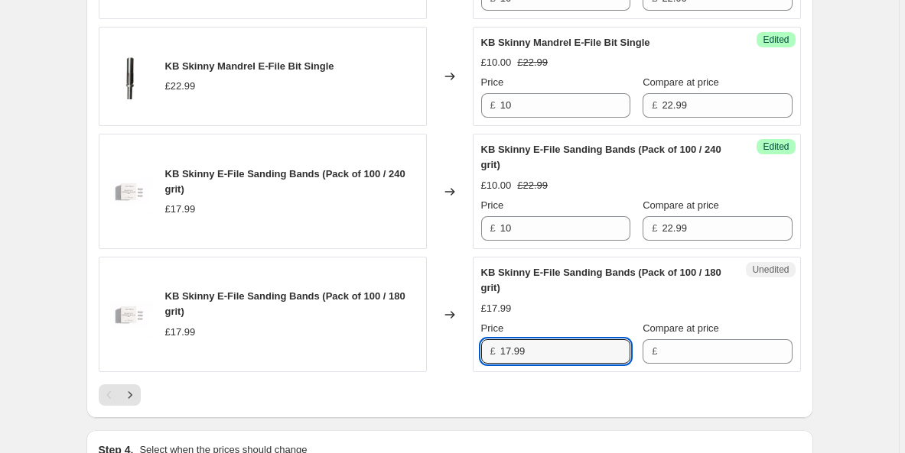
drag, startPoint x: 535, startPoint y: 354, endPoint x: 485, endPoint y: 342, distance: 51.9
click at [485, 342] on div "£ 17.99" at bounding box center [555, 352] width 149 height 24
type input "10"
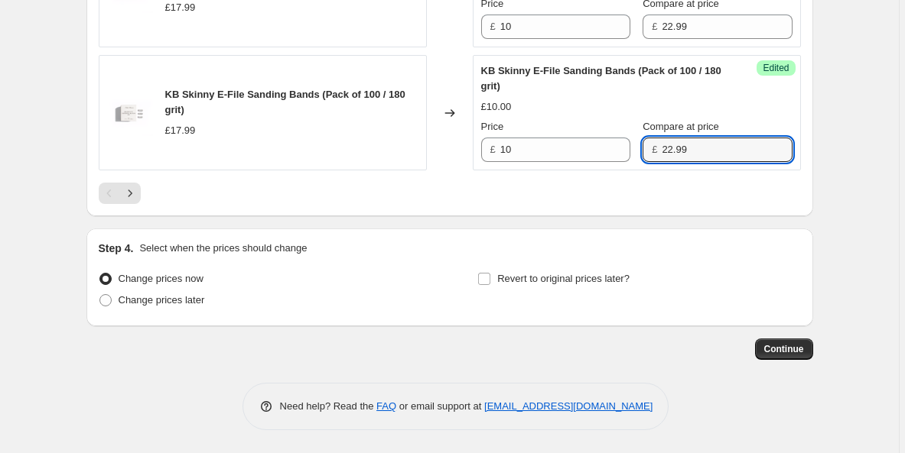
scroll to position [2683, 0]
type input "22.99"
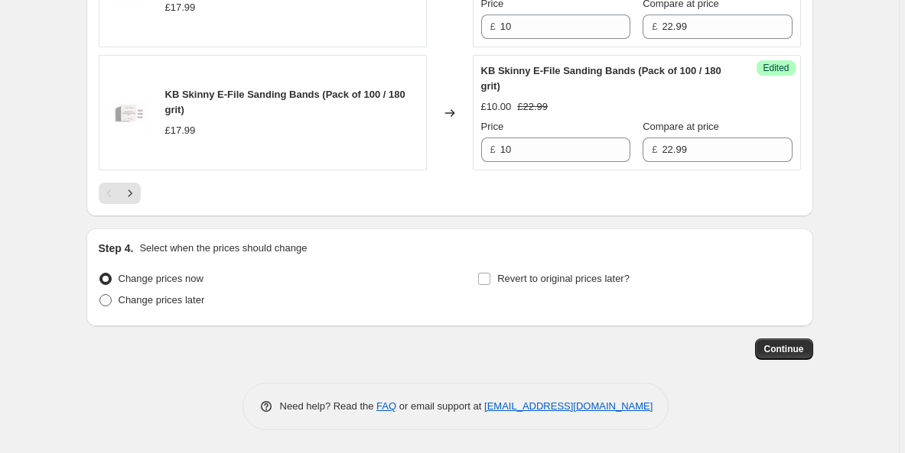
click at [191, 309] on label "Change prices later" at bounding box center [152, 300] width 106 height 21
click at [100, 295] on input "Change prices later" at bounding box center [99, 294] width 1 height 1
radio input "true"
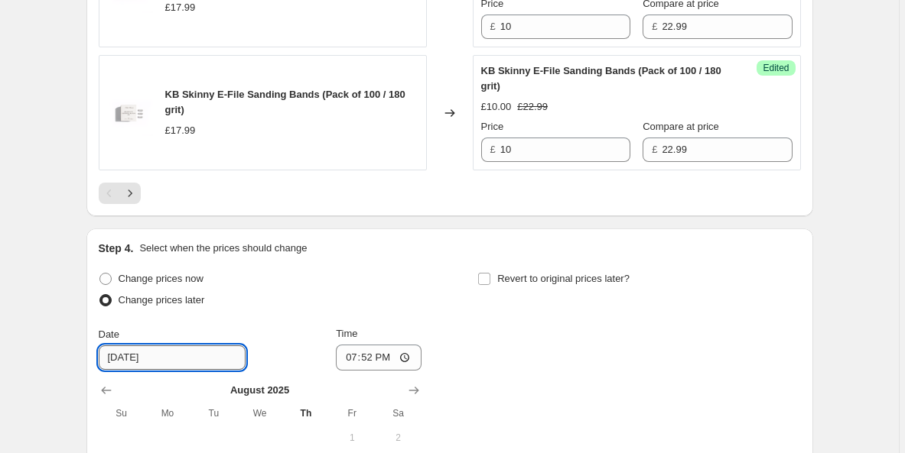
click at [197, 365] on input "[DATE]" at bounding box center [172, 358] width 147 height 24
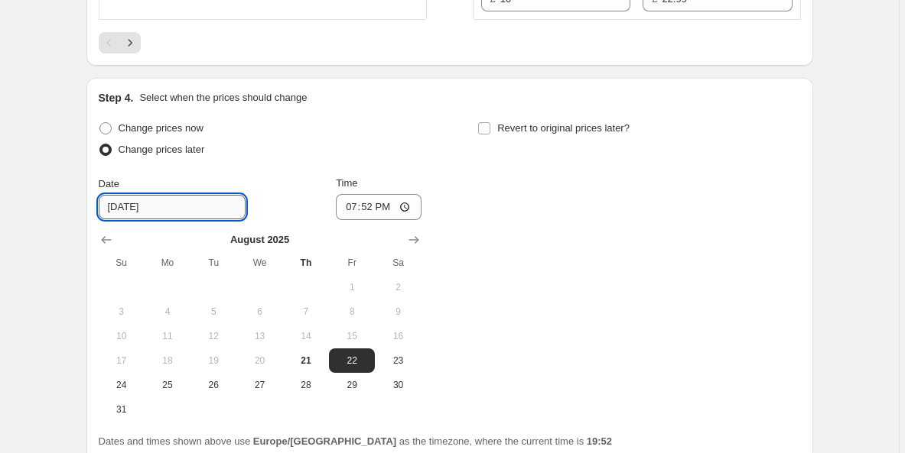
scroll to position [2845, 0]
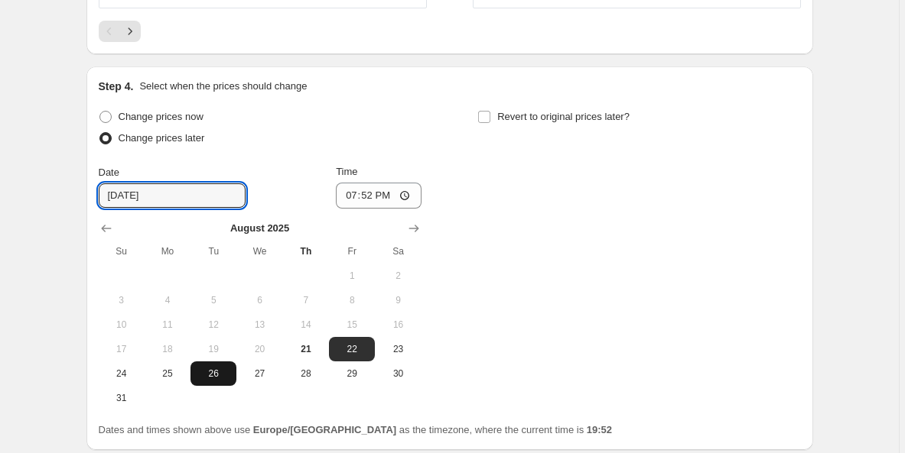
click at [203, 373] on span "26" at bounding box center [214, 374] width 34 height 12
type input "[DATE]"
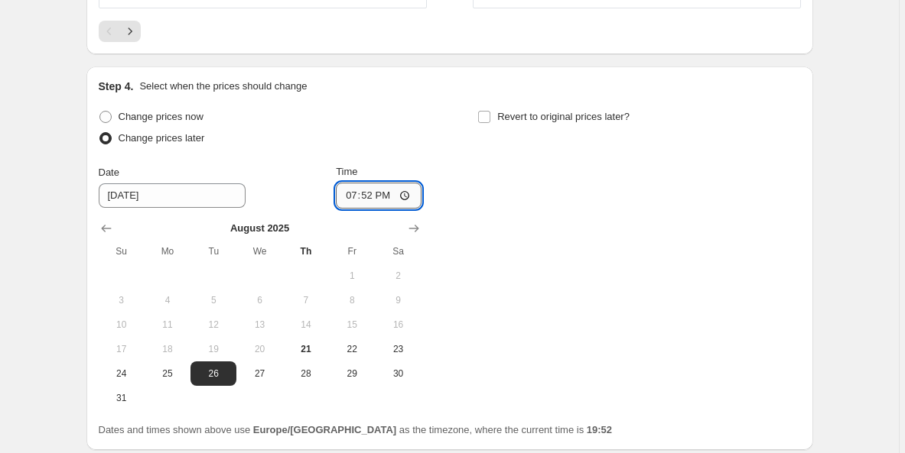
click at [382, 200] on input "19:52" at bounding box center [379, 196] width 86 height 26
click at [404, 200] on input "00:52" at bounding box center [379, 196] width 86 height 26
type input "00:05"
click at [484, 118] on input "Revert to original prices later?" at bounding box center [484, 117] width 12 height 12
checkbox input "true"
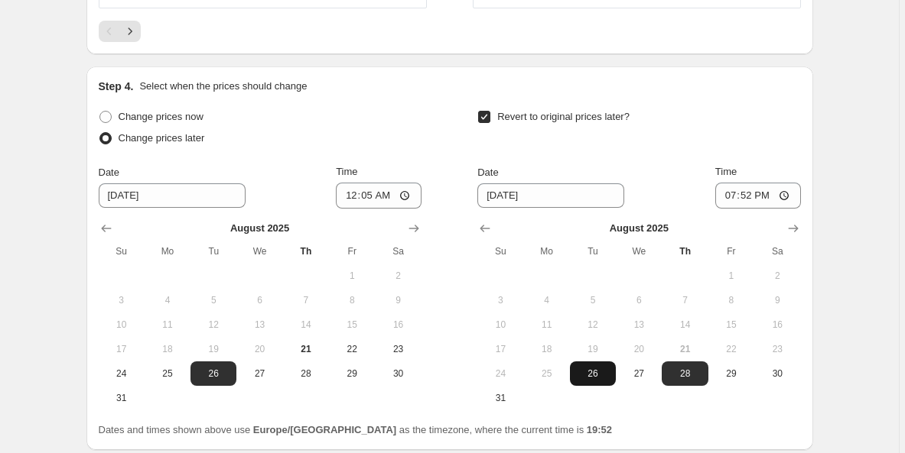
click at [606, 375] on span "26" at bounding box center [593, 374] width 34 height 12
type input "[DATE]"
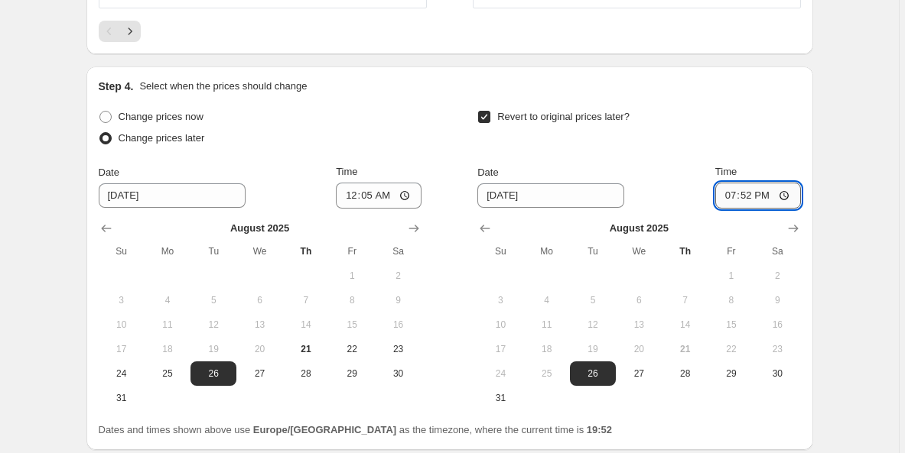
click at [765, 202] on input "19:52" at bounding box center [758, 196] width 86 height 26
type input "23:09"
type input "23:59"
click at [813, 310] on div "Step 4. Select when the prices should change Change prices now Change prices la…" at bounding box center [449, 259] width 726 height 384
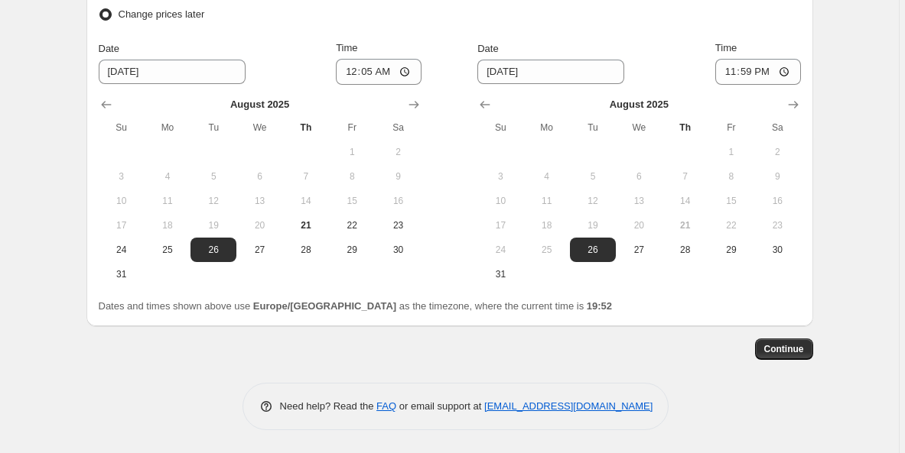
scroll to position [2971, 0]
click at [791, 355] on span "Continue" at bounding box center [784, 349] width 40 height 12
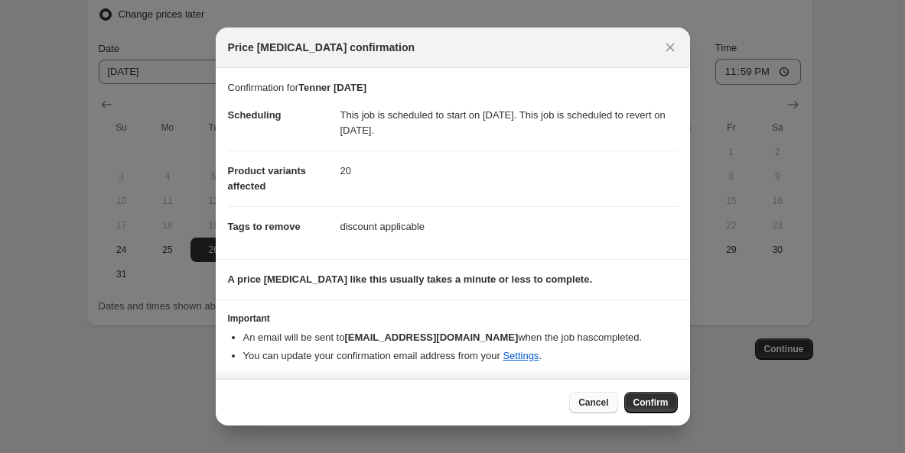
click at [593, 398] on span "Cancel" at bounding box center [593, 403] width 30 height 12
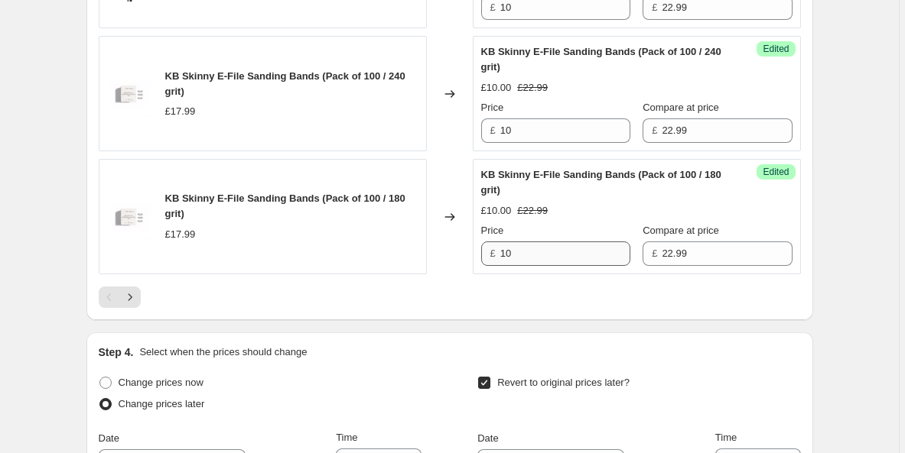
scroll to position [2576, 0]
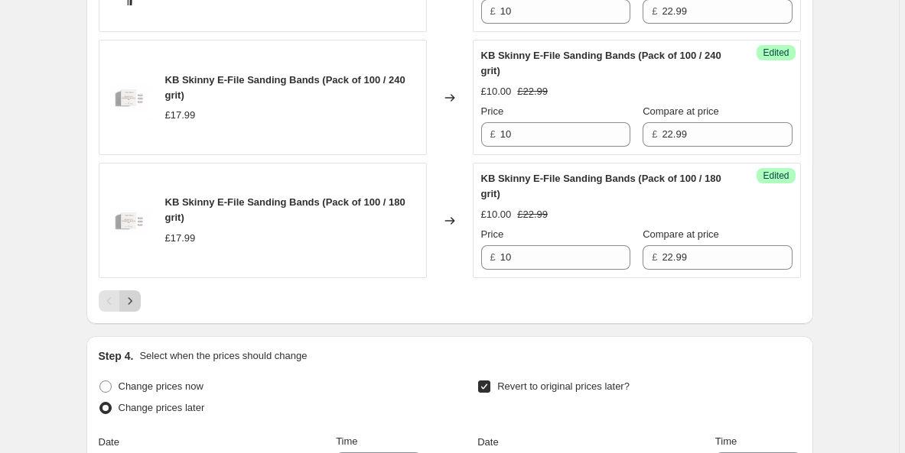
click at [138, 304] on icon "Next" at bounding box center [129, 301] width 15 height 15
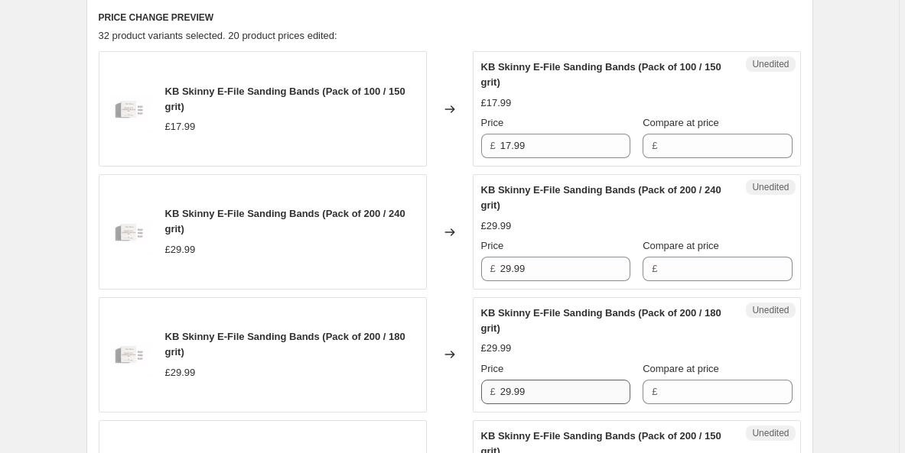
scroll to position [479, 0]
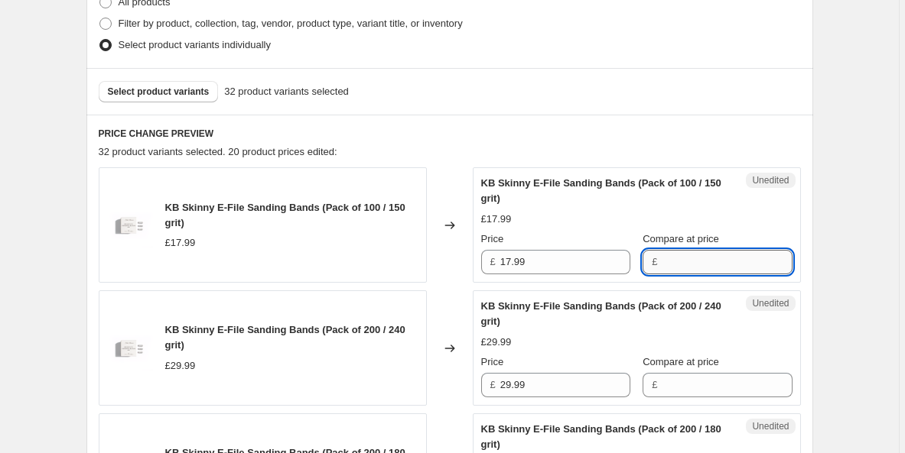
click at [691, 257] on input "Compare at price" at bounding box center [726, 262] width 130 height 24
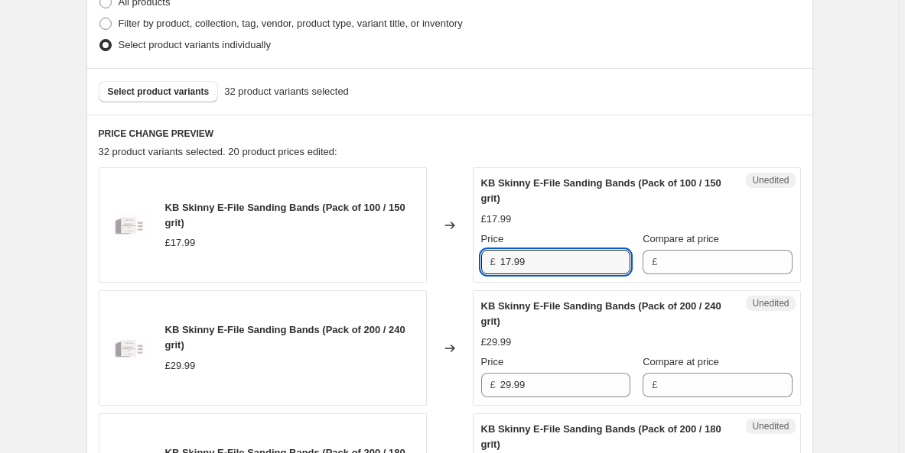
drag, startPoint x: 531, startPoint y: 264, endPoint x: 461, endPoint y: 246, distance: 72.5
click at [461, 246] on div "KB Skinny E-File Sanding Bands (Pack of 100 / 150 grit) £17.99 Changed to Unedi…" at bounding box center [450, 224] width 702 height 115
type input "10"
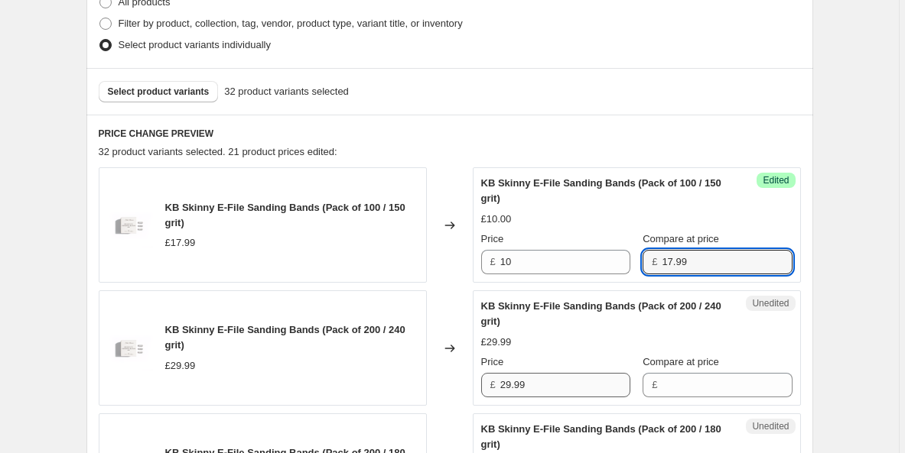
type input "17.99"
drag, startPoint x: 539, startPoint y: 388, endPoint x: 495, endPoint y: 373, distance: 46.7
click at [495, 373] on div "£ 29.99" at bounding box center [555, 385] width 149 height 24
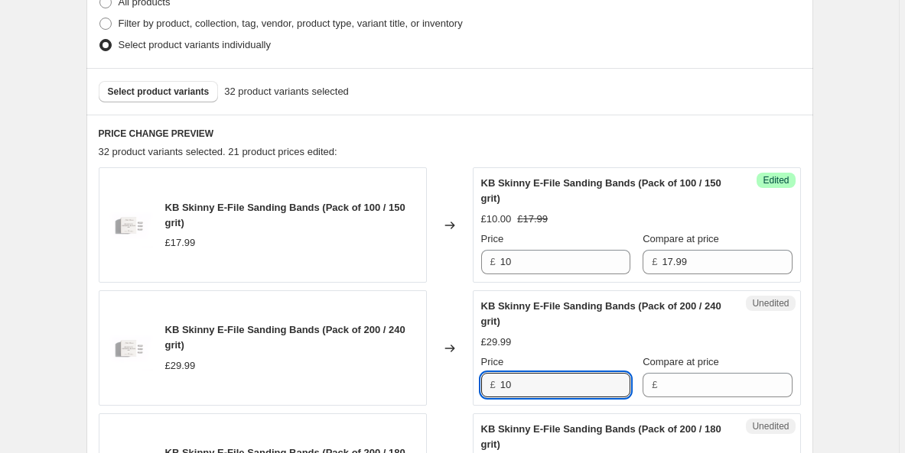
type input "10"
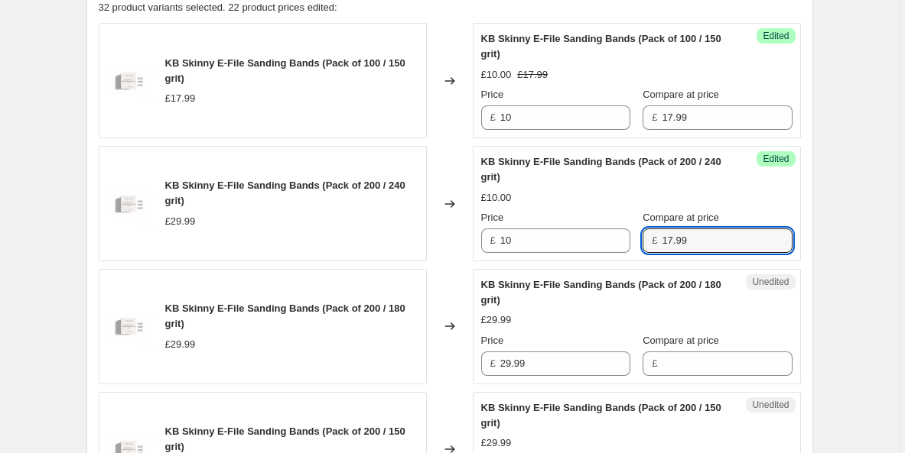
scroll to position [683, 0]
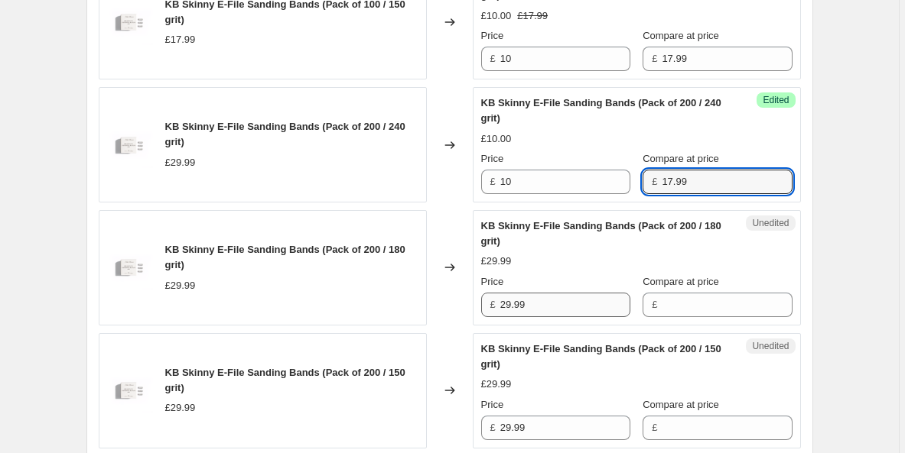
type input "17.99"
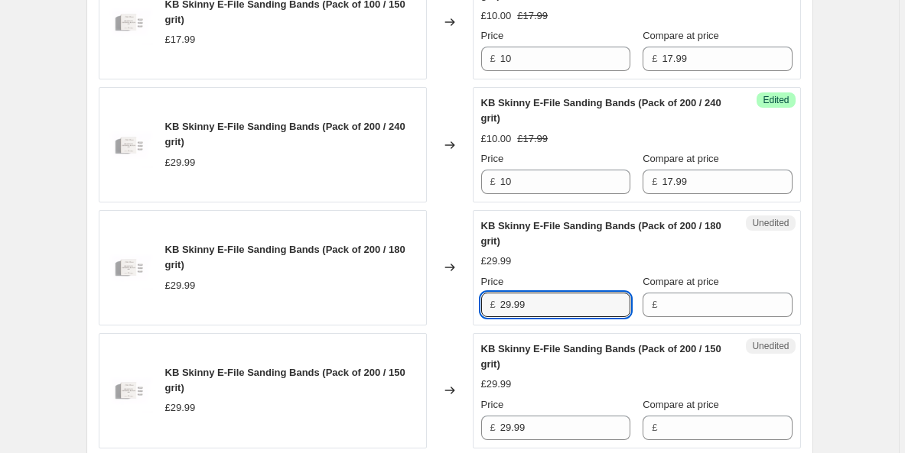
drag, startPoint x: 543, startPoint y: 307, endPoint x: 421, endPoint y: 281, distance: 125.1
click at [421, 281] on div "KB Skinny E-File Sanding Bands (Pack of 200 / 180 grit) £29.99 Changed to Unedi…" at bounding box center [450, 267] width 702 height 115
type input "10"
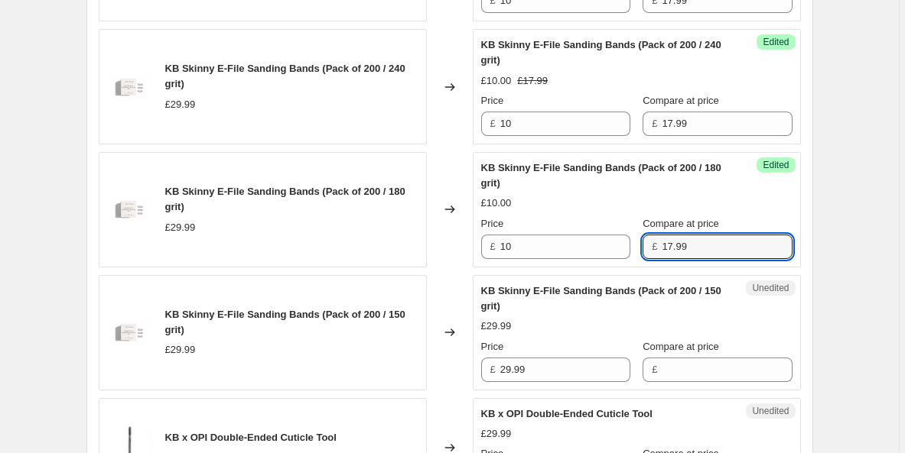
scroll to position [804, 0]
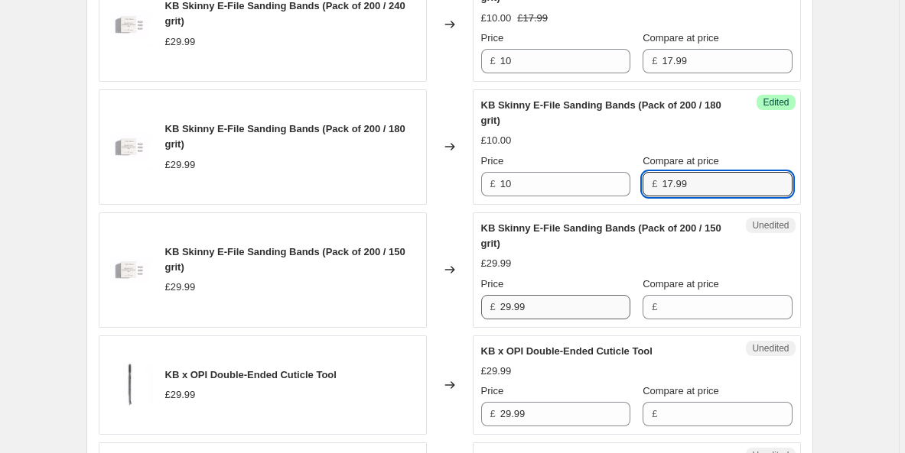
type input "17.99"
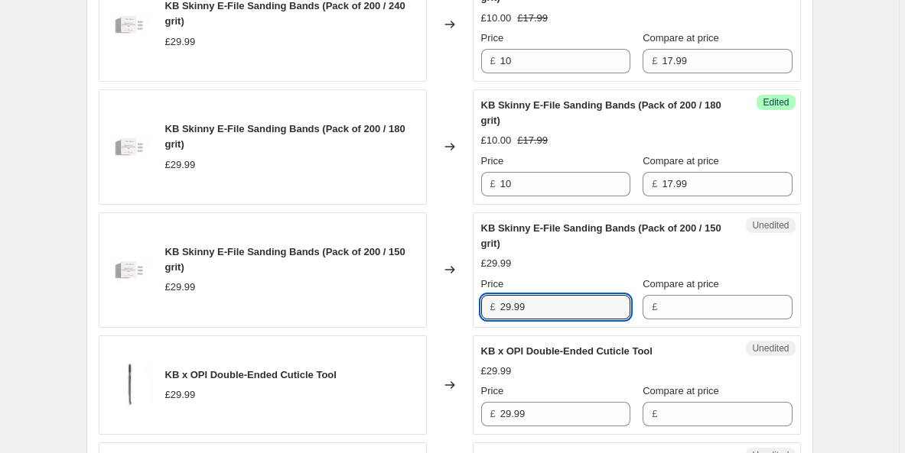
drag, startPoint x: 550, startPoint y: 311, endPoint x: 501, endPoint y: 301, distance: 50.1
click at [501, 301] on div "£ 29.99" at bounding box center [555, 307] width 149 height 24
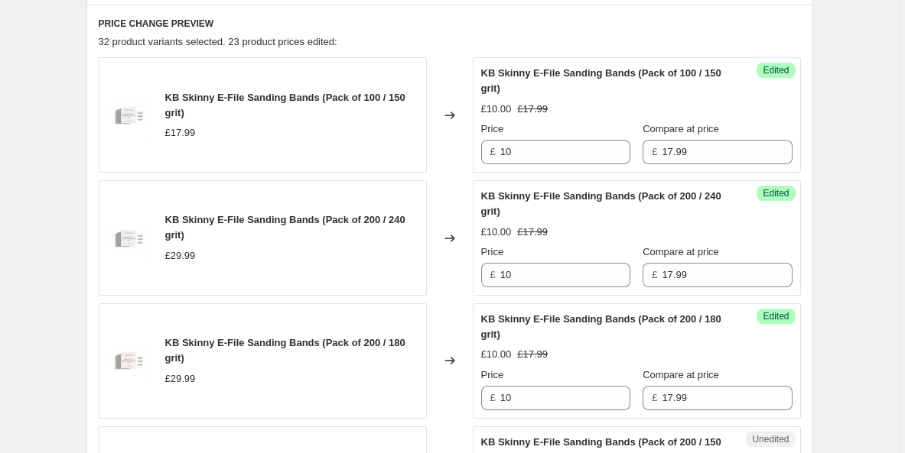
scroll to position [588, 0]
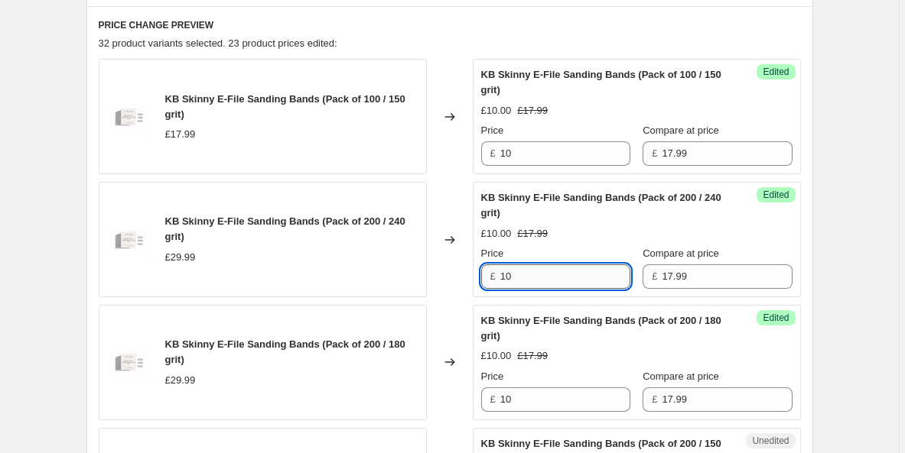
click at [522, 284] on input "10" at bounding box center [565, 277] width 130 height 24
type input "1"
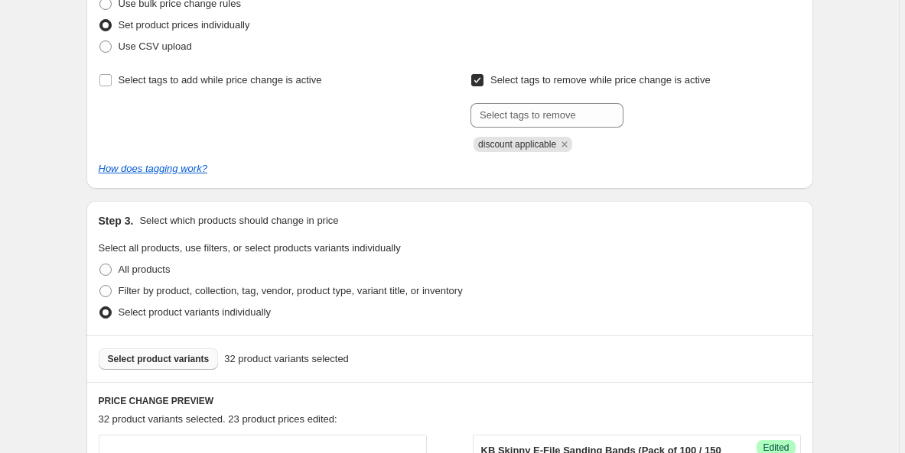
scroll to position [214, 0]
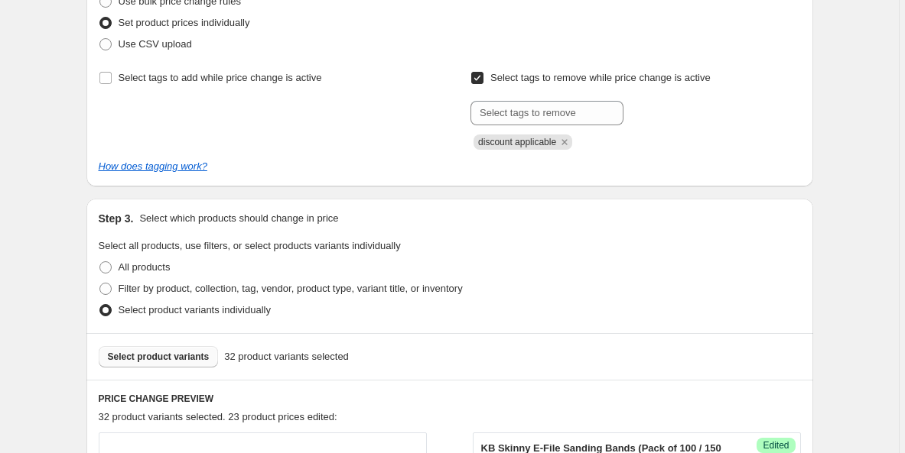
type input "10"
click at [158, 356] on span "Select product variants" at bounding box center [159, 357] width 102 height 12
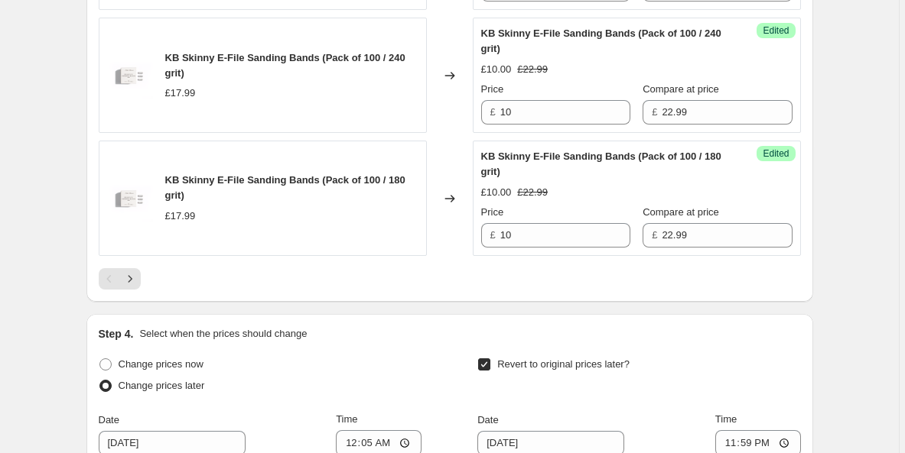
scroll to position [2575, 0]
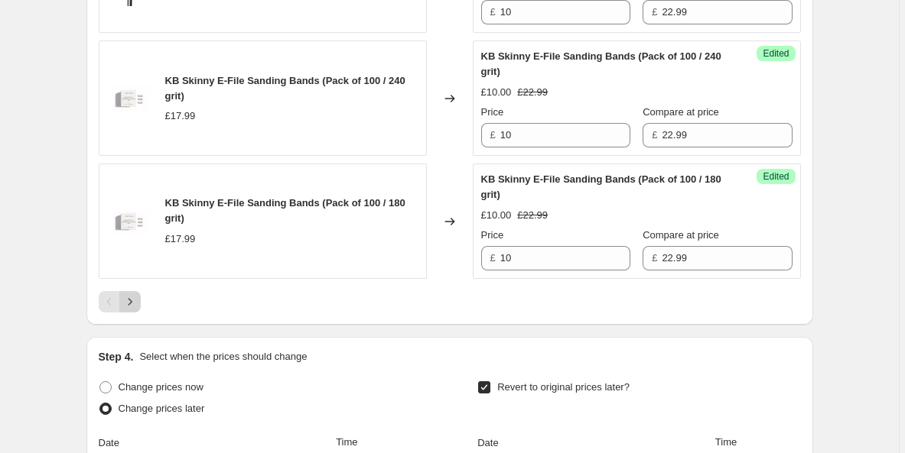
click at [129, 301] on icon "Next" at bounding box center [129, 301] width 15 height 15
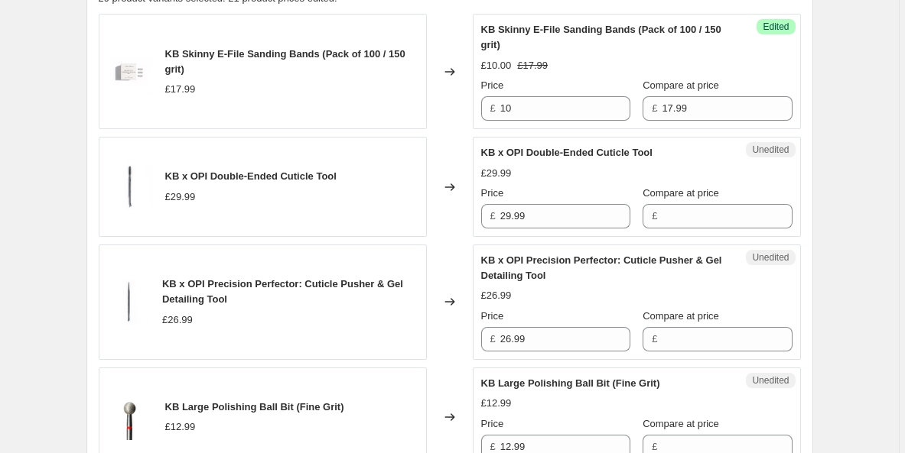
scroll to position [547, 0]
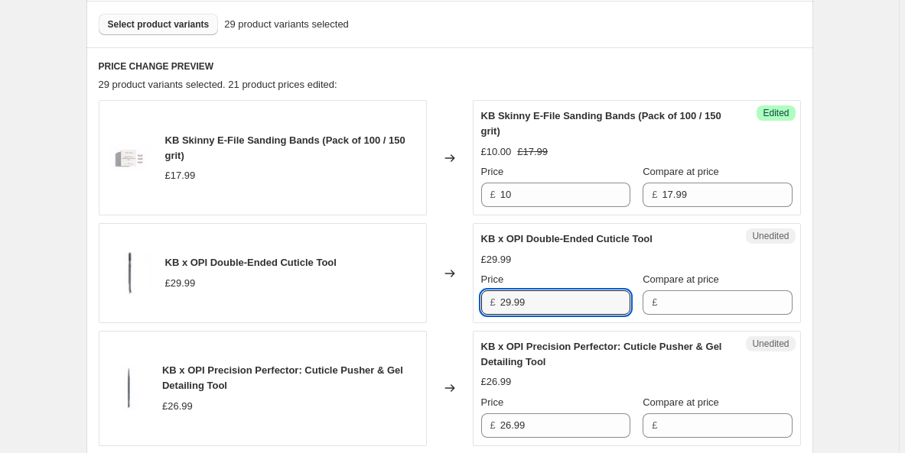
drag, startPoint x: 557, startPoint y: 309, endPoint x: 458, endPoint y: 294, distance: 99.8
click at [458, 294] on div "KB x OPI Double-Ended Cuticle Tool £29.99 Changed to Unedited KB x OPI Double-E…" at bounding box center [450, 273] width 702 height 100
type input "10"
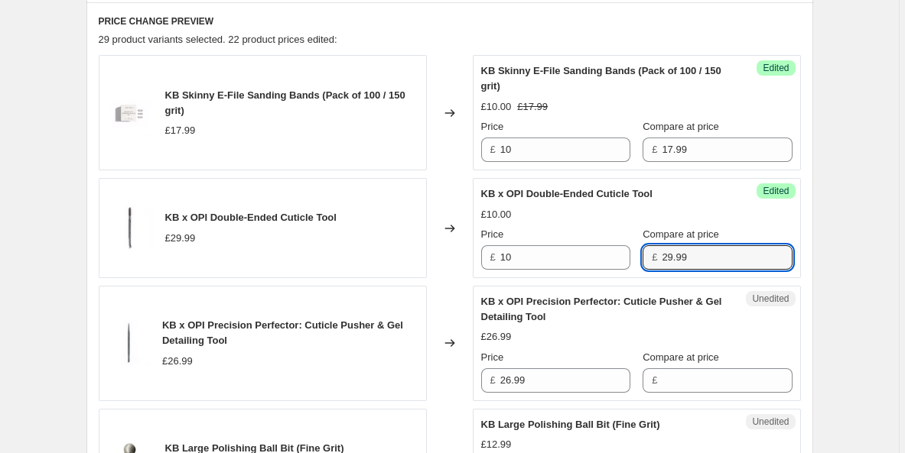
scroll to position [609, 0]
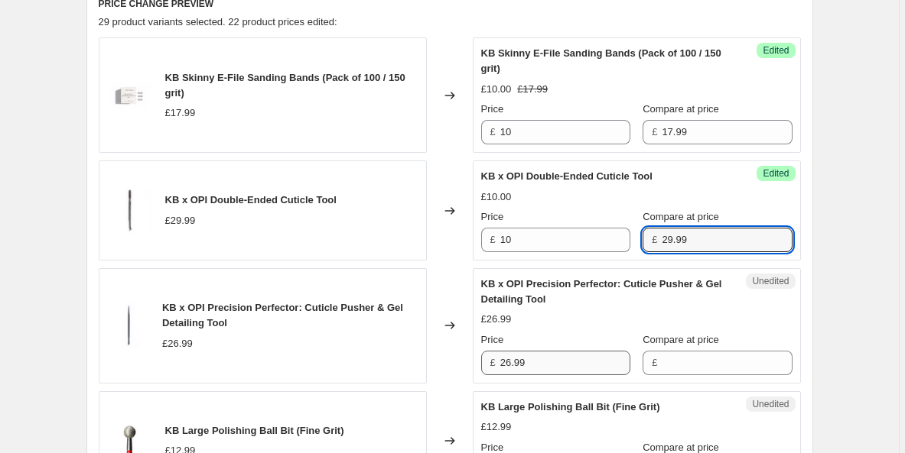
type input "29.99"
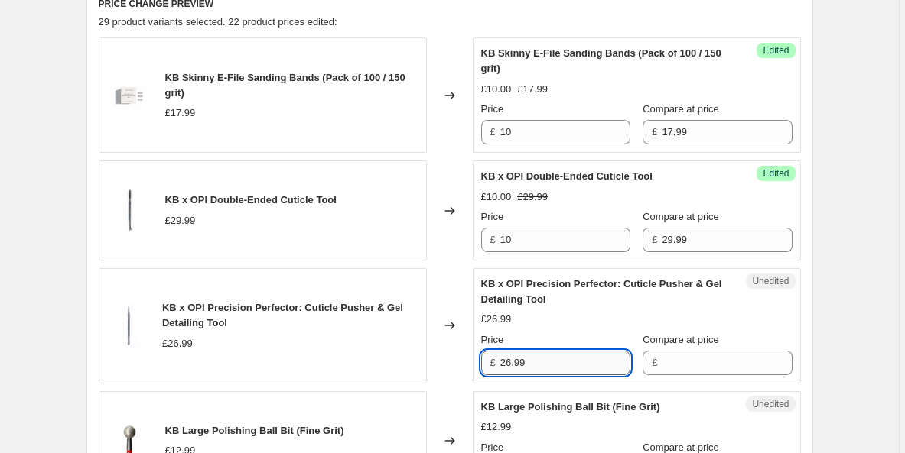
click at [555, 374] on input "26.99" at bounding box center [565, 363] width 130 height 24
type input "2"
type input "10"
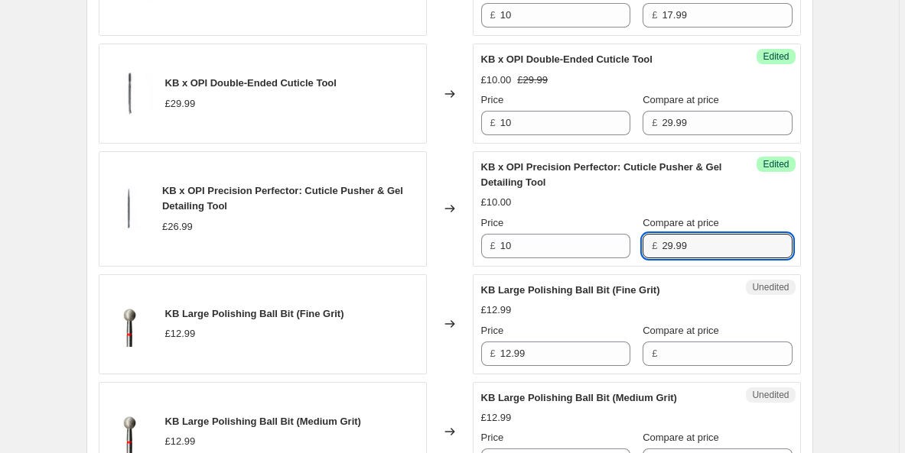
scroll to position [744, 0]
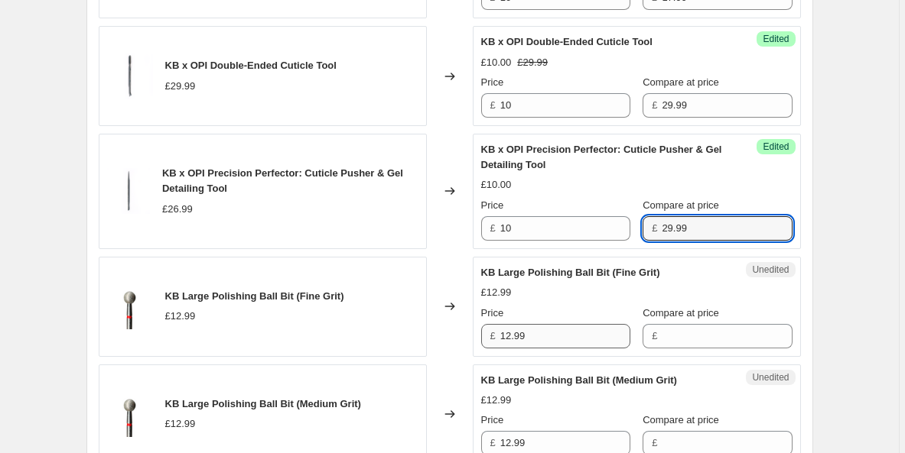
type input "29.99"
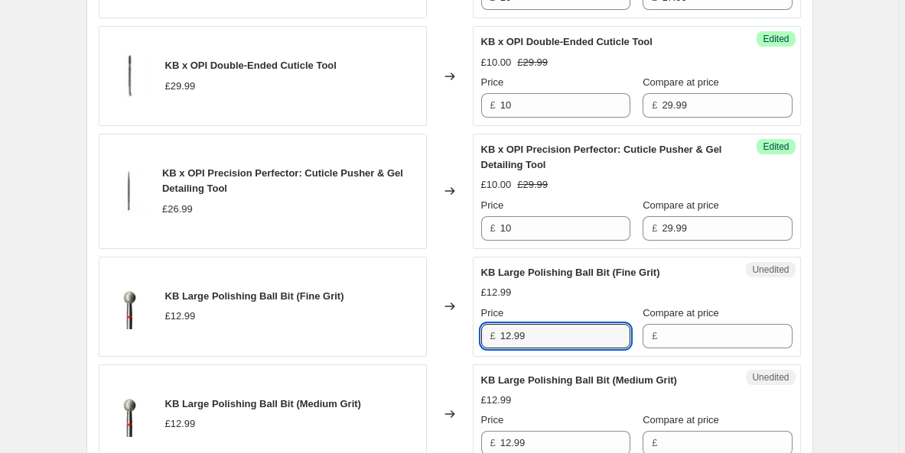
drag, startPoint x: 550, startPoint y: 346, endPoint x: 421, endPoint y: 315, distance: 132.8
click at [421, 315] on div "KB Large Polishing Ball Bit (Fine Grit) £12.99 Changed to Unedited KB Large Pol…" at bounding box center [450, 307] width 702 height 100
type input "10"
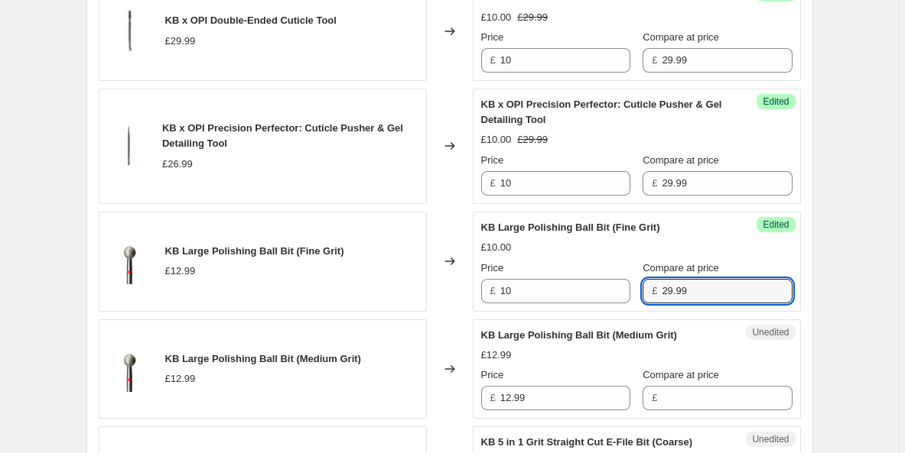
scroll to position [893, 0]
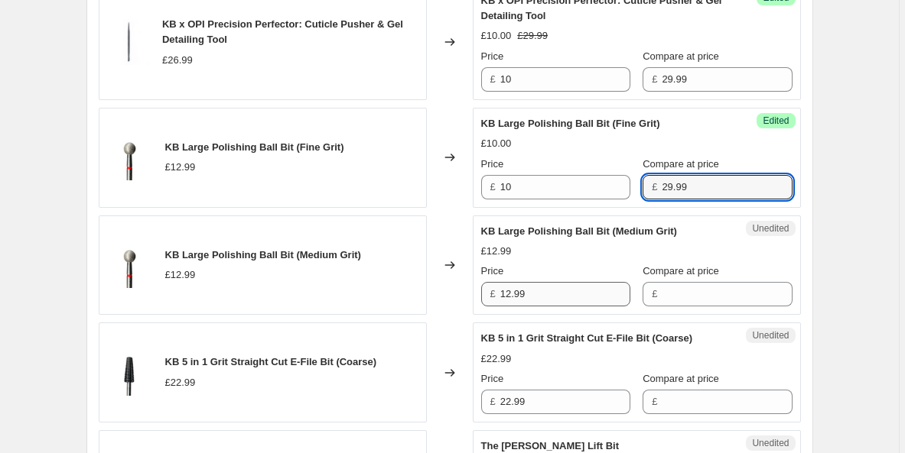
type input "29.99"
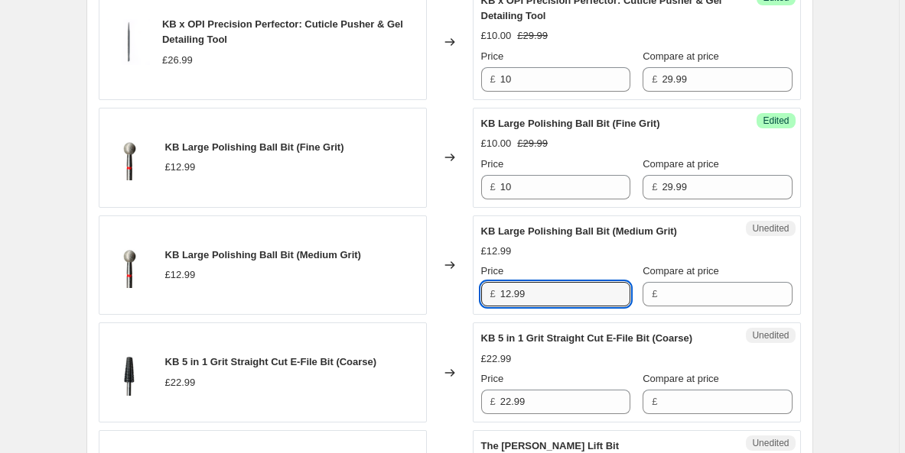
drag, startPoint x: 548, startPoint y: 293, endPoint x: 457, endPoint y: 284, distance: 90.7
click at [457, 284] on div "KB Large Polishing Ball Bit (Medium Grit) £12.99 Changed to Unedited KB Large P…" at bounding box center [450, 266] width 702 height 100
type input "10"
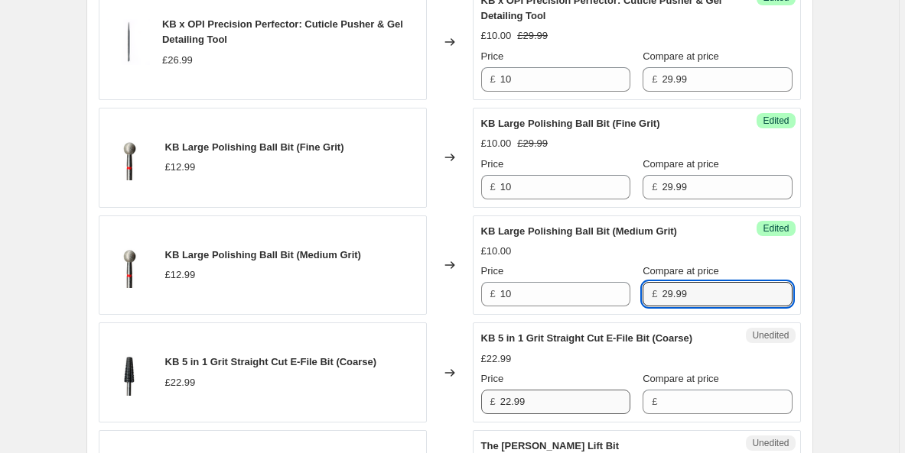
type input "29.99"
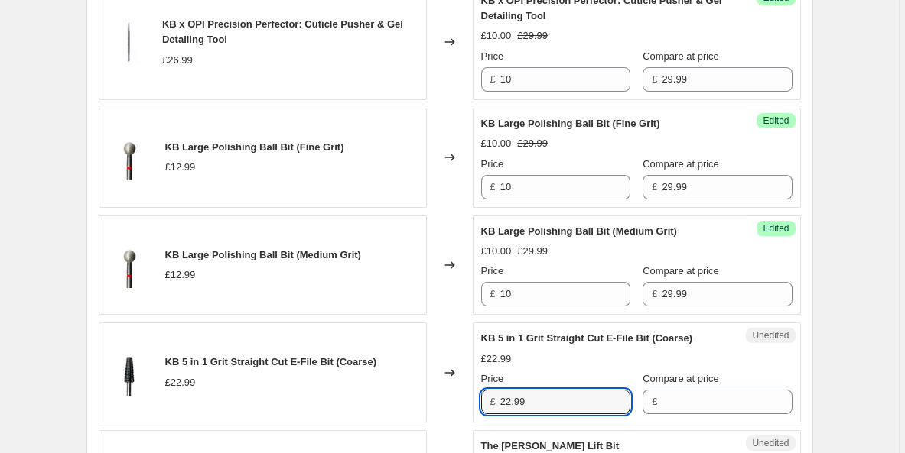
drag, startPoint x: 540, startPoint y: 401, endPoint x: 464, endPoint y: 387, distance: 76.9
click at [464, 387] on div "KB 5 in 1 Grit Straight Cut E-File Bit (Coarse) £22.99 Changed to Unedited KB 5…" at bounding box center [450, 373] width 702 height 100
type input "10"
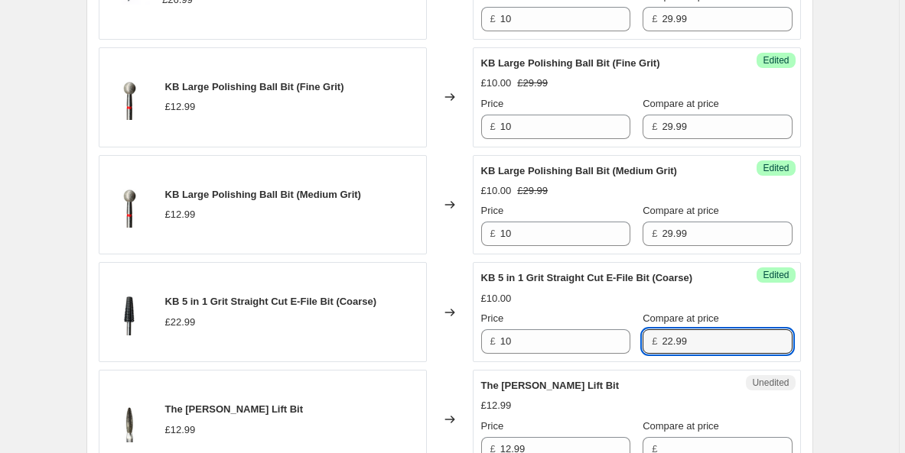
scroll to position [934, 0]
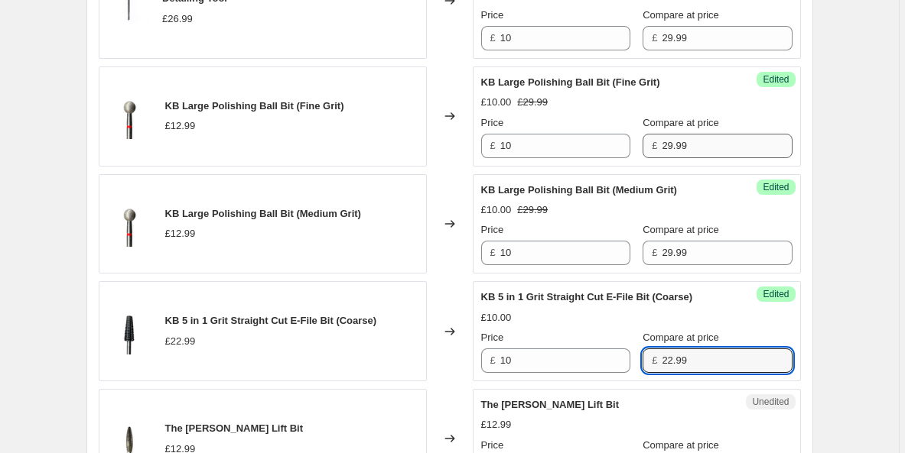
type input "22.99"
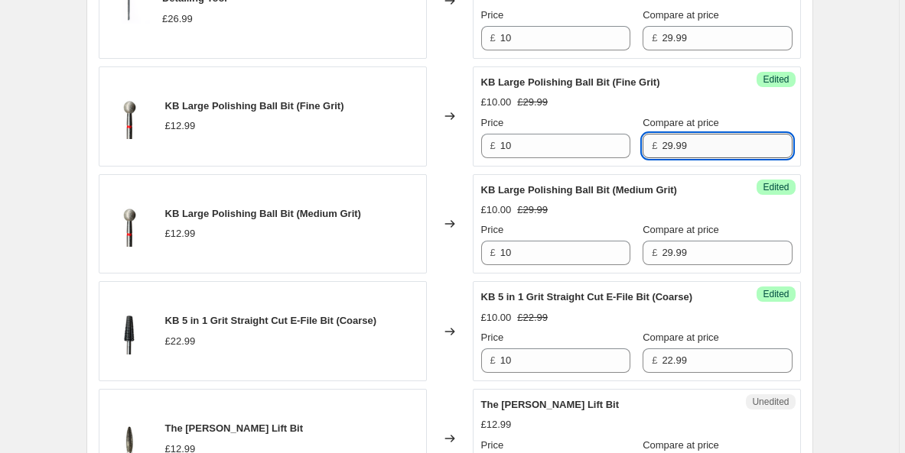
drag, startPoint x: 728, startPoint y: 138, endPoint x: 665, endPoint y: 138, distance: 63.5
click at [665, 138] on input "29.99" at bounding box center [726, 146] width 130 height 24
type input "12.99"
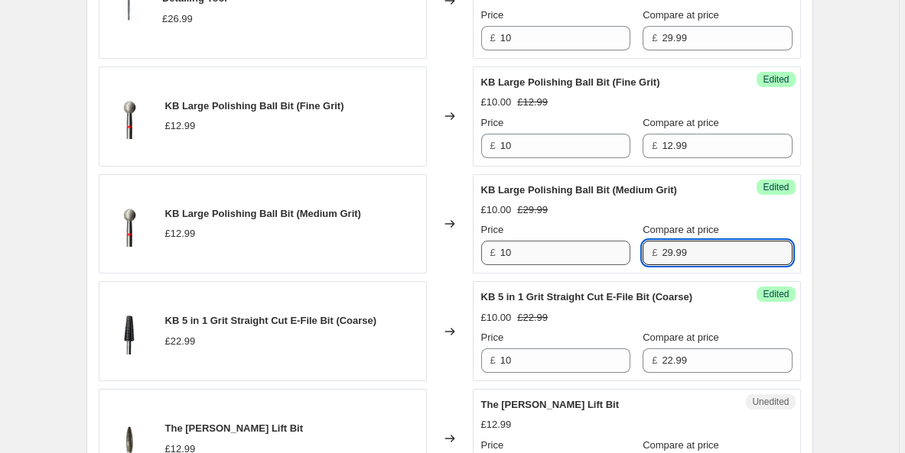
drag, startPoint x: 697, startPoint y: 253, endPoint x: 622, endPoint y: 247, distance: 76.0
click at [622, 247] on div "Price £ 10 Compare at price £ 29.99" at bounding box center [636, 244] width 311 height 43
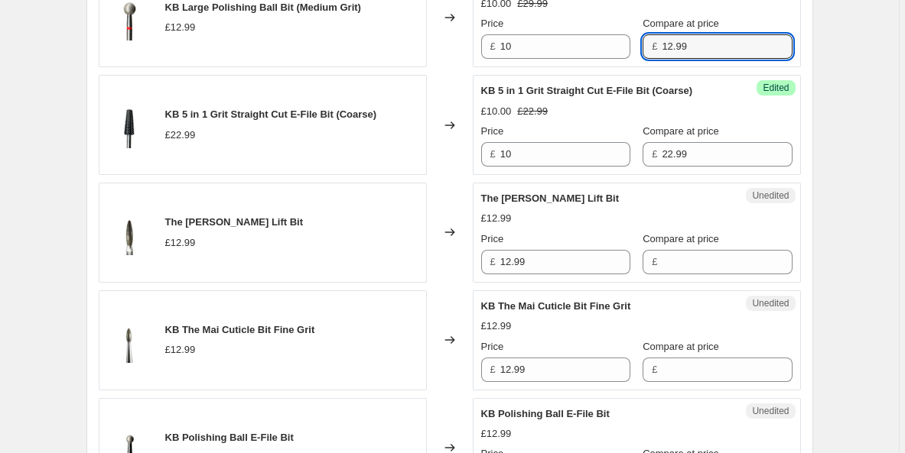
scroll to position [1149, 0]
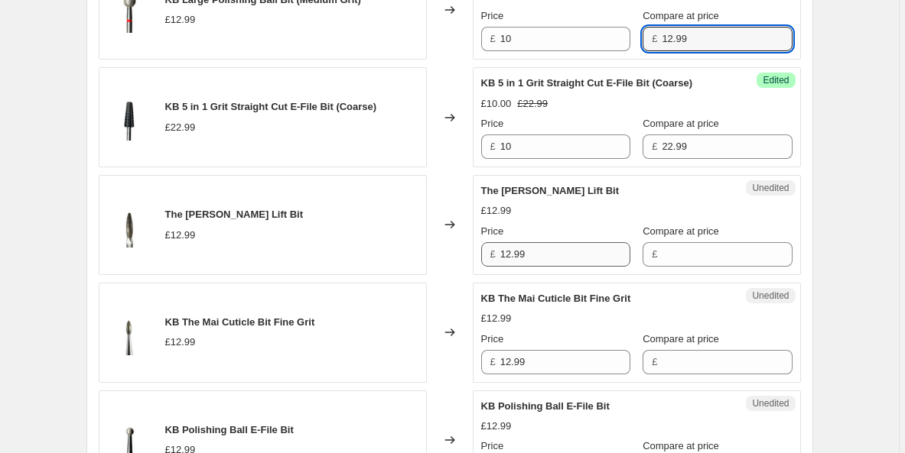
type input "12.99"
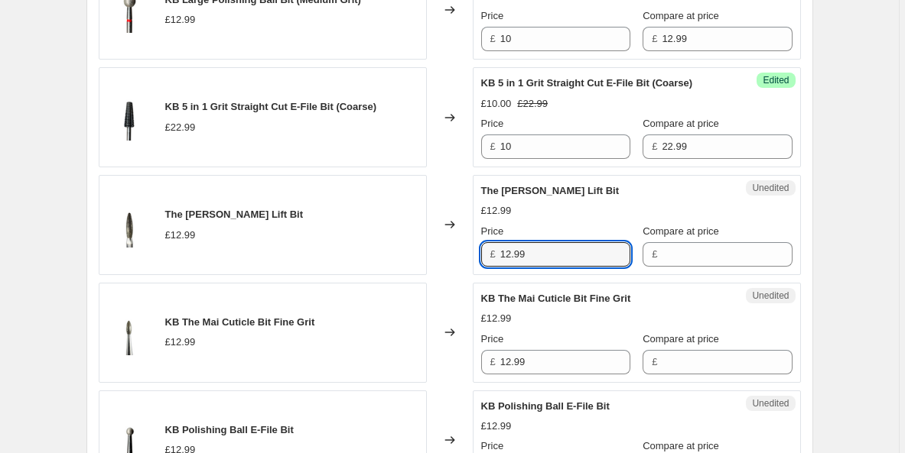
drag, startPoint x: 565, startPoint y: 253, endPoint x: 474, endPoint y: 241, distance: 91.8
click at [475, 242] on div "Unedited The [PERSON_NAME] Lift Bit £12.99 Price £ 12.99 Compare at price £" at bounding box center [637, 225] width 328 height 100
type input "10"
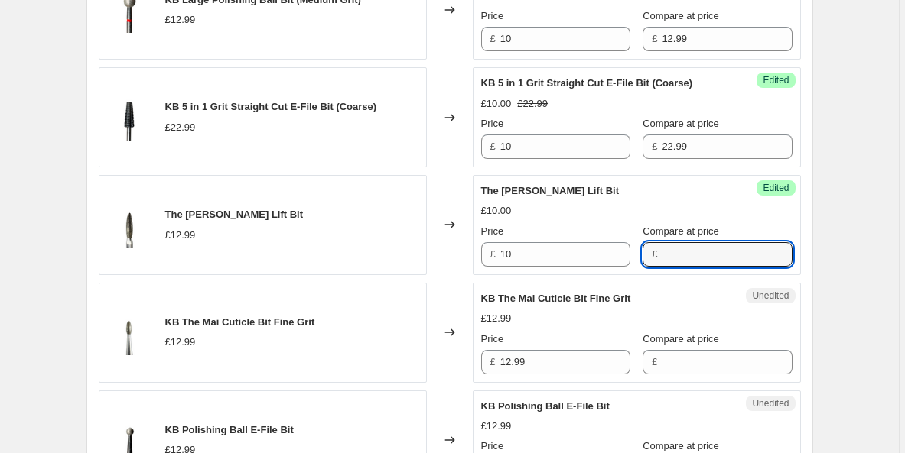
type input "2"
type input "12.99"
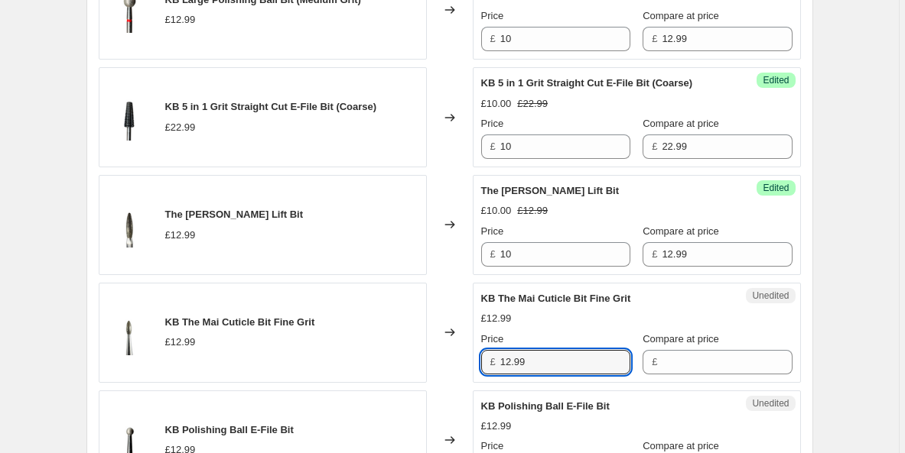
drag, startPoint x: 555, startPoint y: 363, endPoint x: 431, endPoint y: 333, distance: 128.3
click at [431, 333] on div "KB The Mai Cuticle Bit Fine Grit £12.99 Changed to Unedited KB The Mai Cuticle …" at bounding box center [450, 333] width 702 height 100
type input "10"
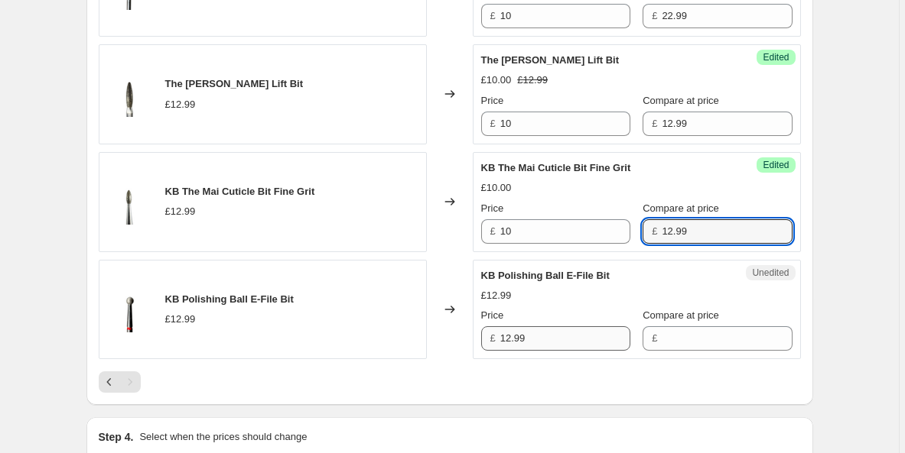
scroll to position [1285, 0]
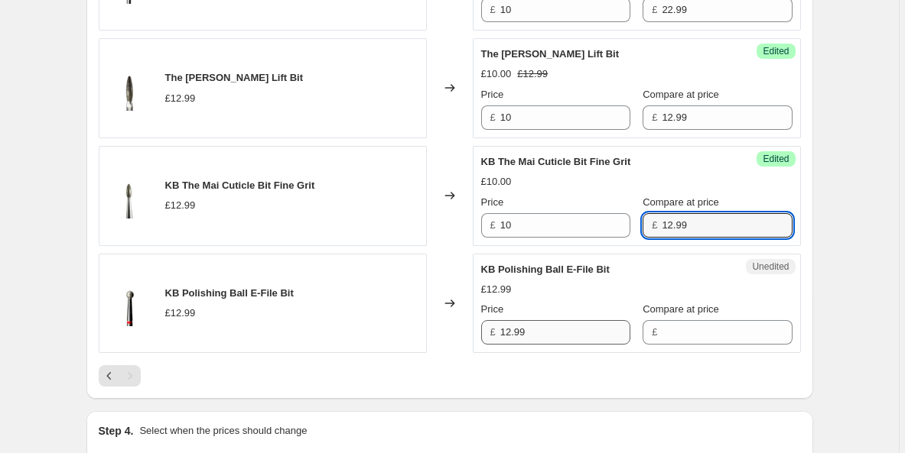
type input "12.99"
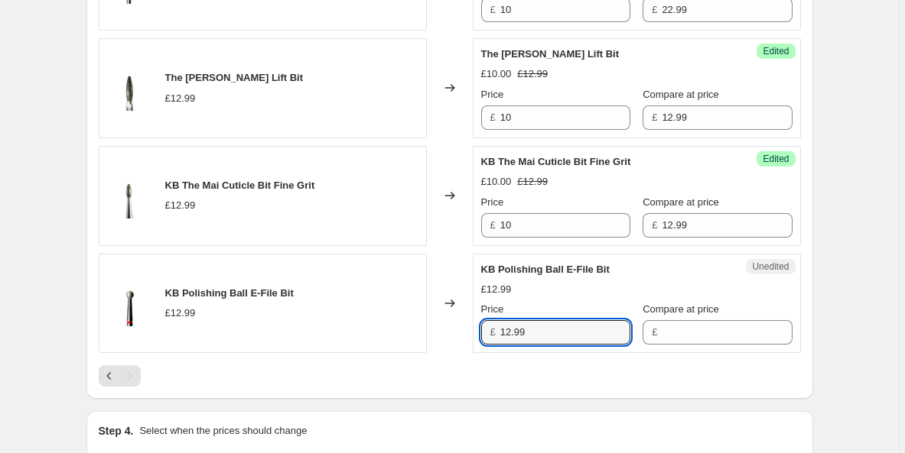
drag, startPoint x: 548, startPoint y: 333, endPoint x: 494, endPoint y: 320, distance: 55.1
click at [496, 320] on div "Price £ 12.99" at bounding box center [555, 323] width 149 height 43
type input "10"
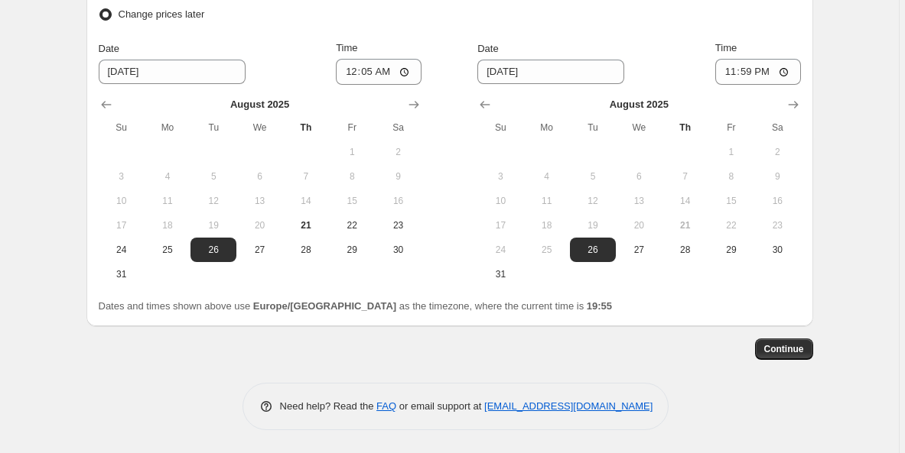
scroll to position [1756, 0]
type input "12.99"
click at [766, 346] on span "Continue" at bounding box center [784, 349] width 40 height 12
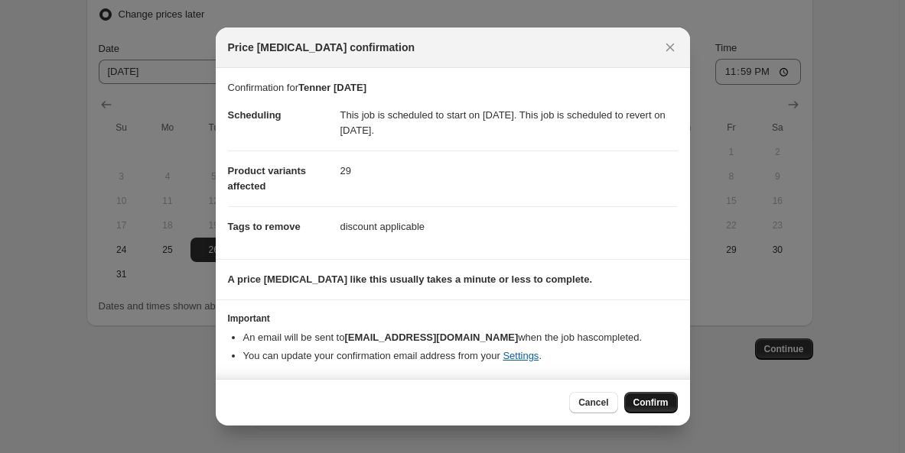
click at [644, 403] on span "Confirm" at bounding box center [650, 403] width 35 height 12
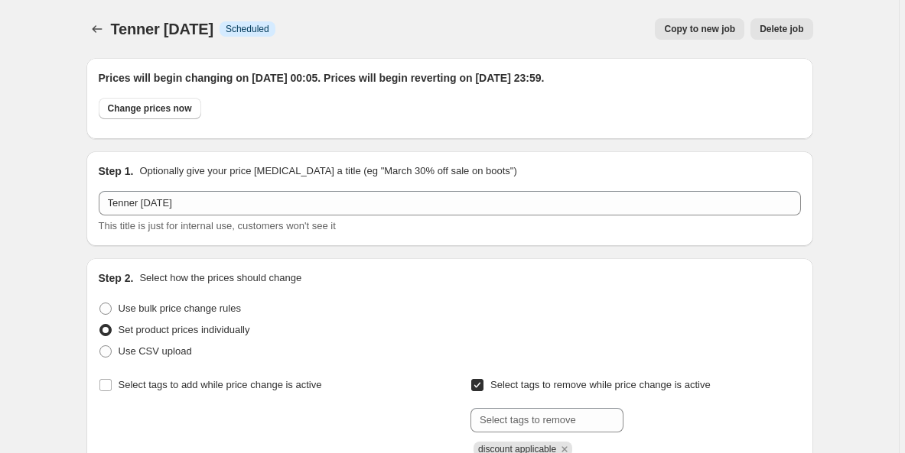
scroll to position [1756, 0]
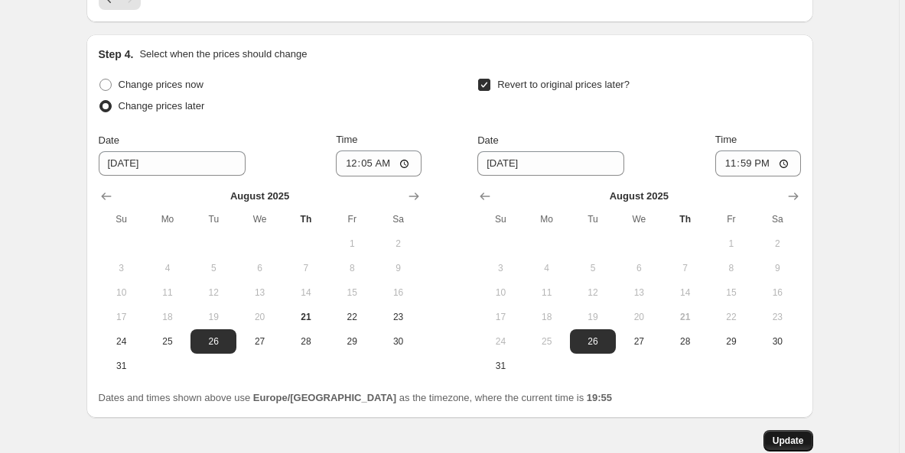
click at [783, 445] on span "Update" at bounding box center [787, 441] width 31 height 12
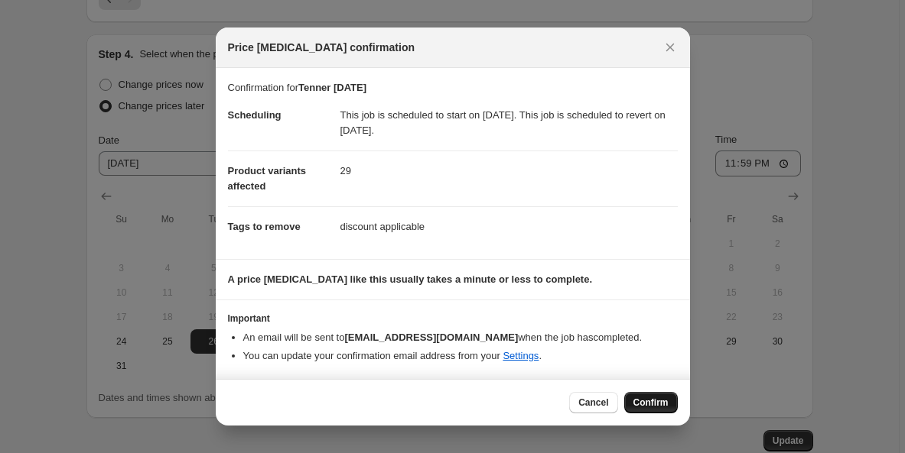
click at [665, 403] on span "Confirm" at bounding box center [650, 403] width 35 height 12
